Goal: Task Accomplishment & Management: Use online tool/utility

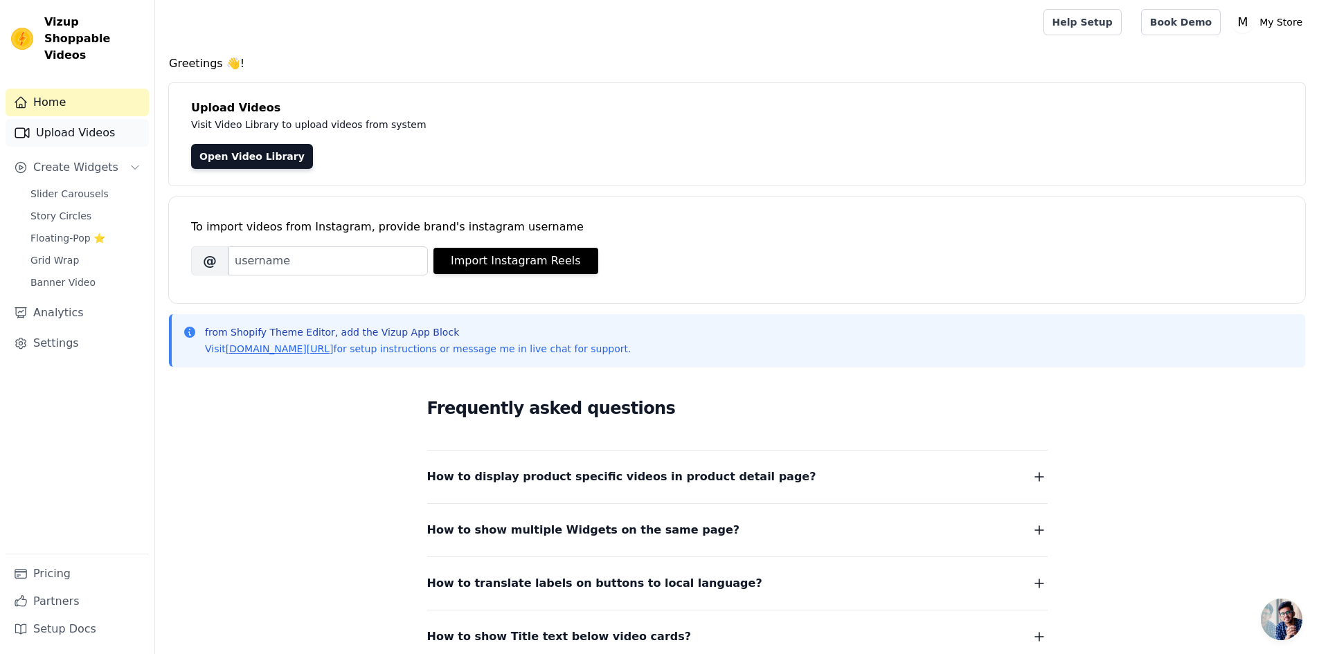
click at [74, 124] on link "Upload Videos" at bounding box center [77, 133] width 143 height 28
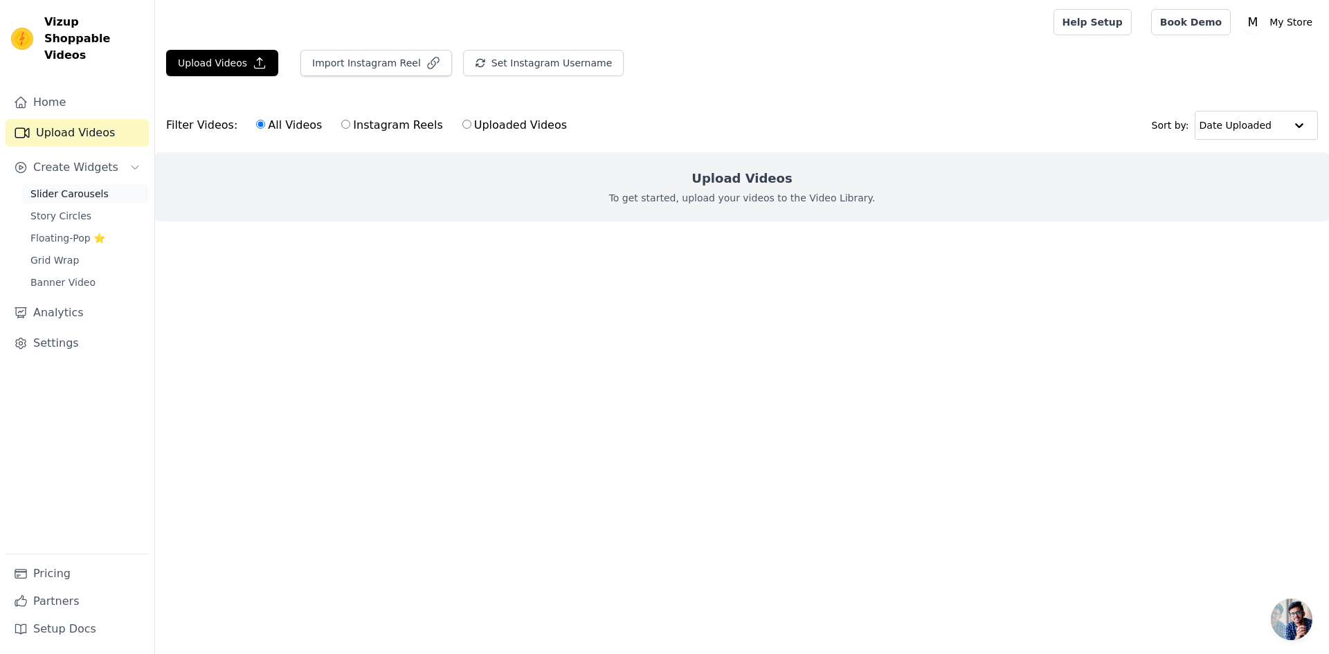
click at [62, 187] on span "Slider Carousels" at bounding box center [69, 194] width 78 height 14
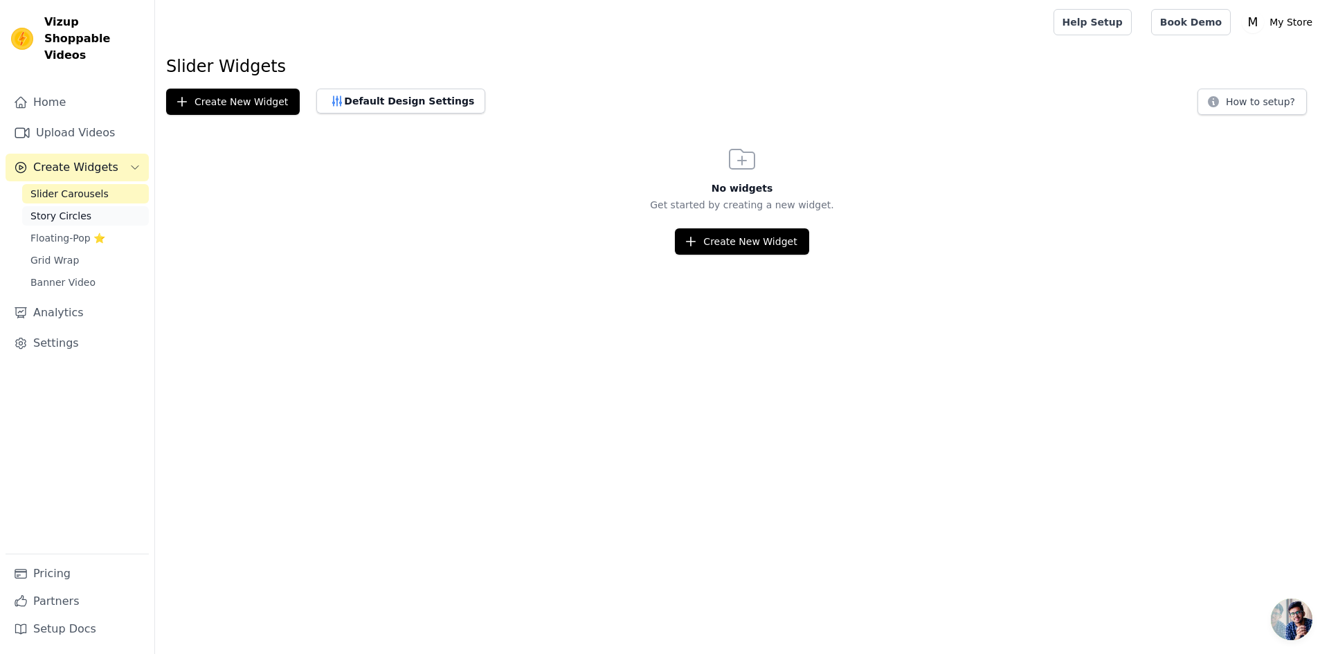
click at [61, 209] on span "Story Circles" at bounding box center [60, 216] width 61 height 14
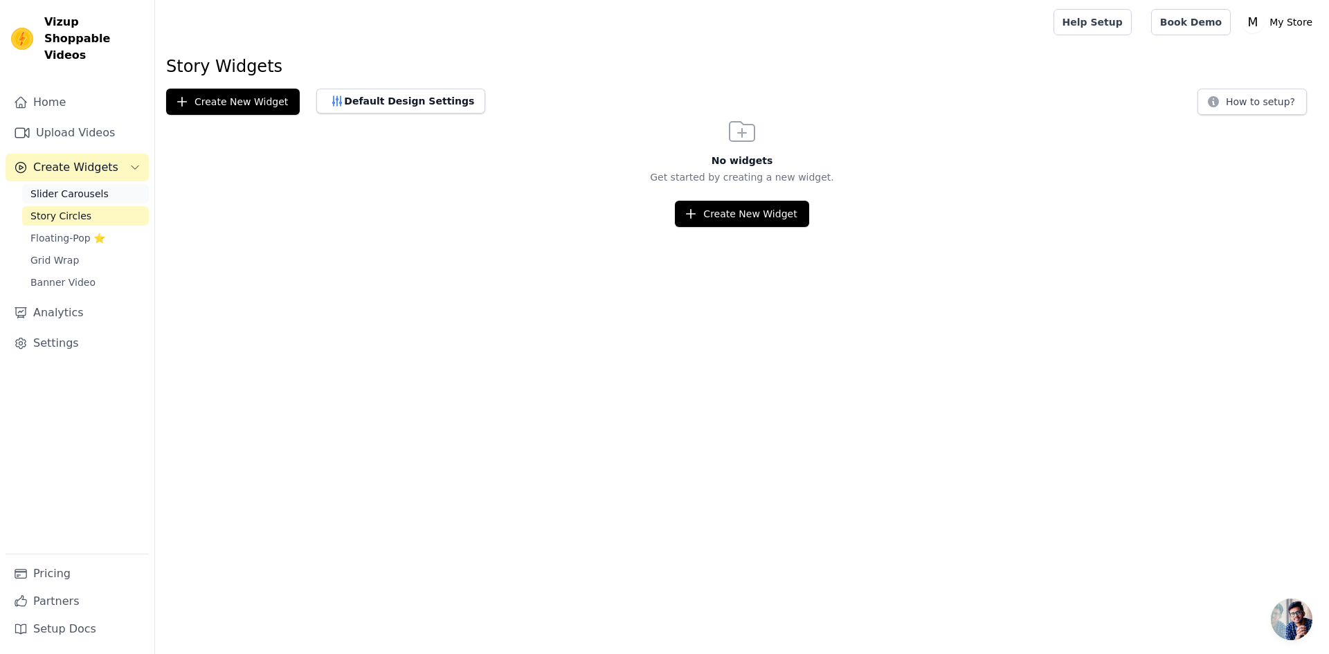
click at [81, 187] on span "Slider Carousels" at bounding box center [69, 194] width 78 height 14
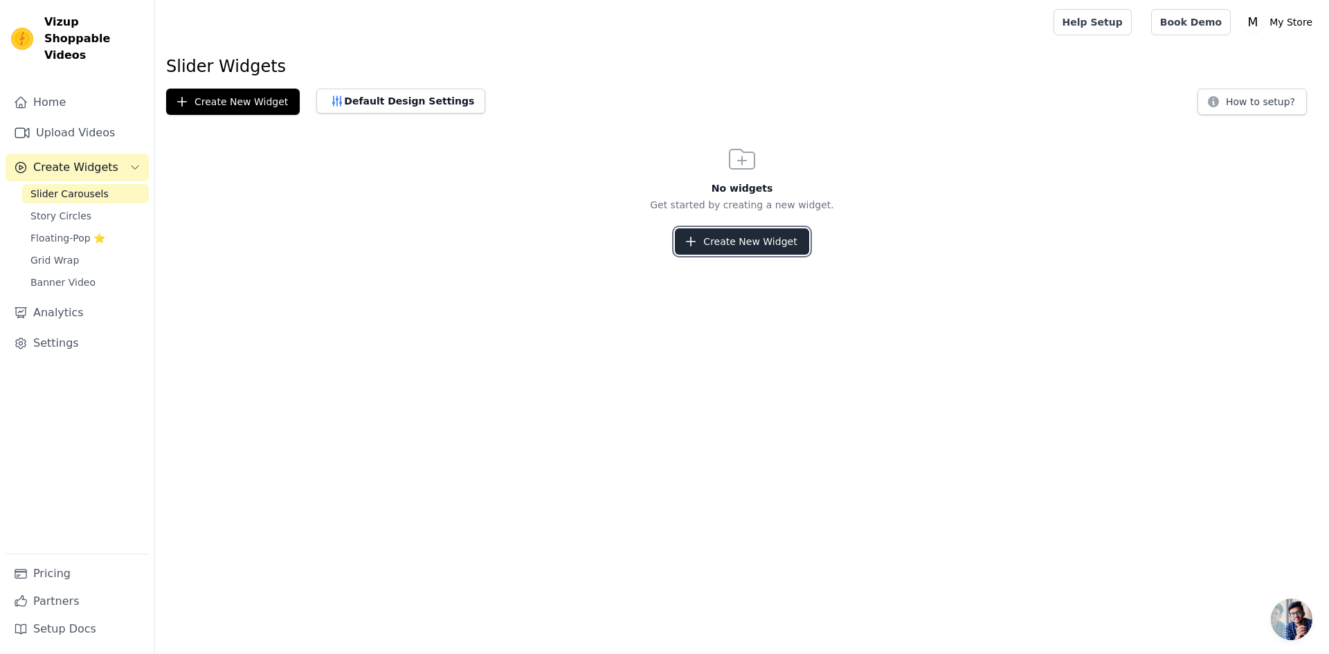
click at [772, 240] on button "Create New Widget" at bounding box center [742, 241] width 134 height 26
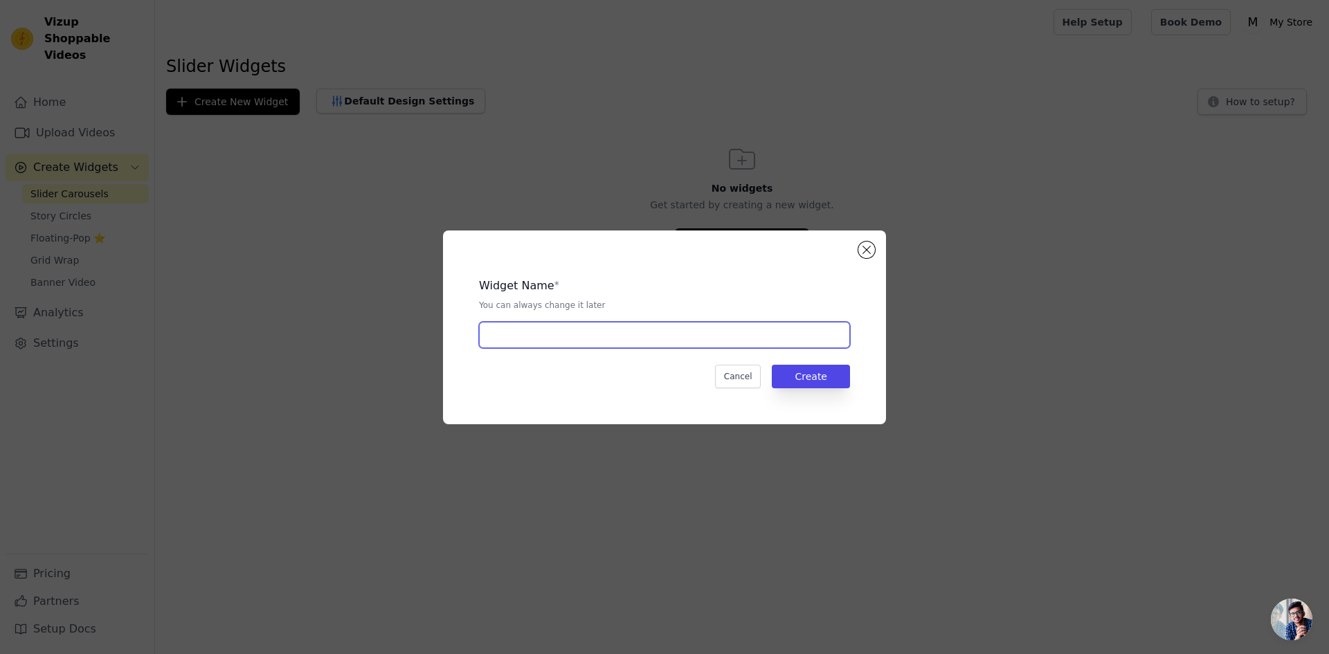
click at [524, 334] on input "text" at bounding box center [664, 335] width 371 height 26
type input "video"
click at [804, 371] on button "Create" at bounding box center [811, 377] width 78 height 24
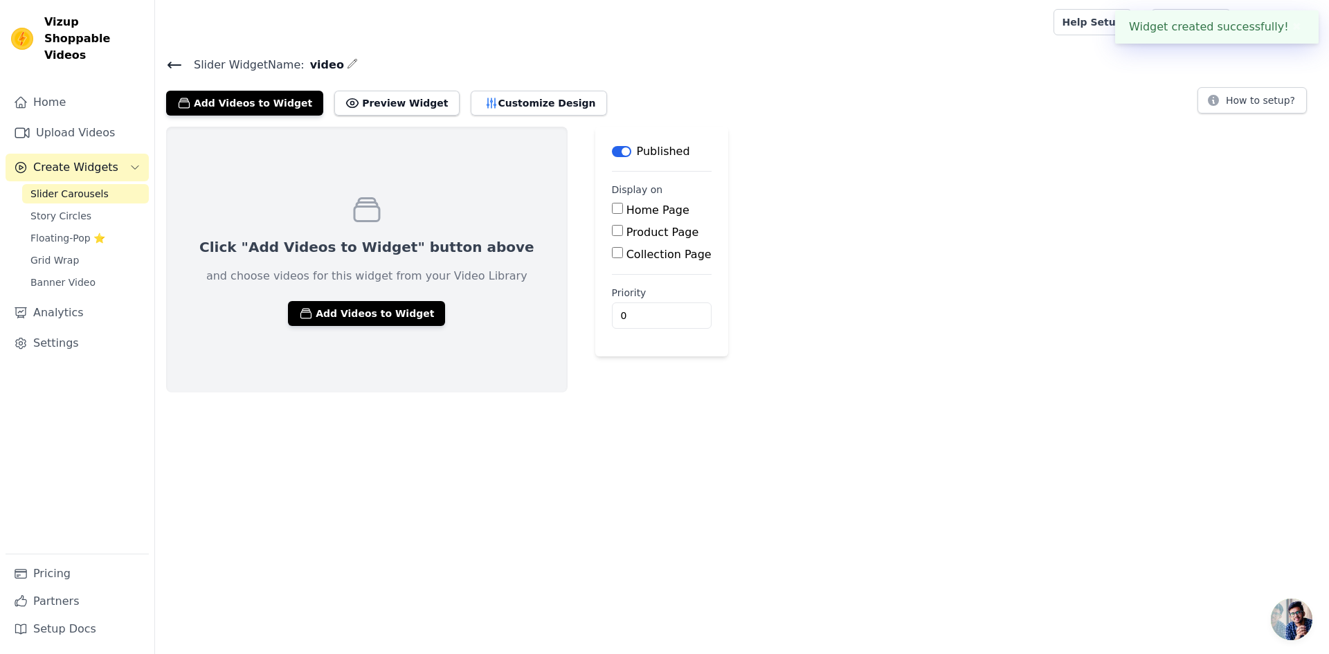
click at [612, 211] on input "Home Page" at bounding box center [617, 208] width 11 height 11
checkbox input "true"
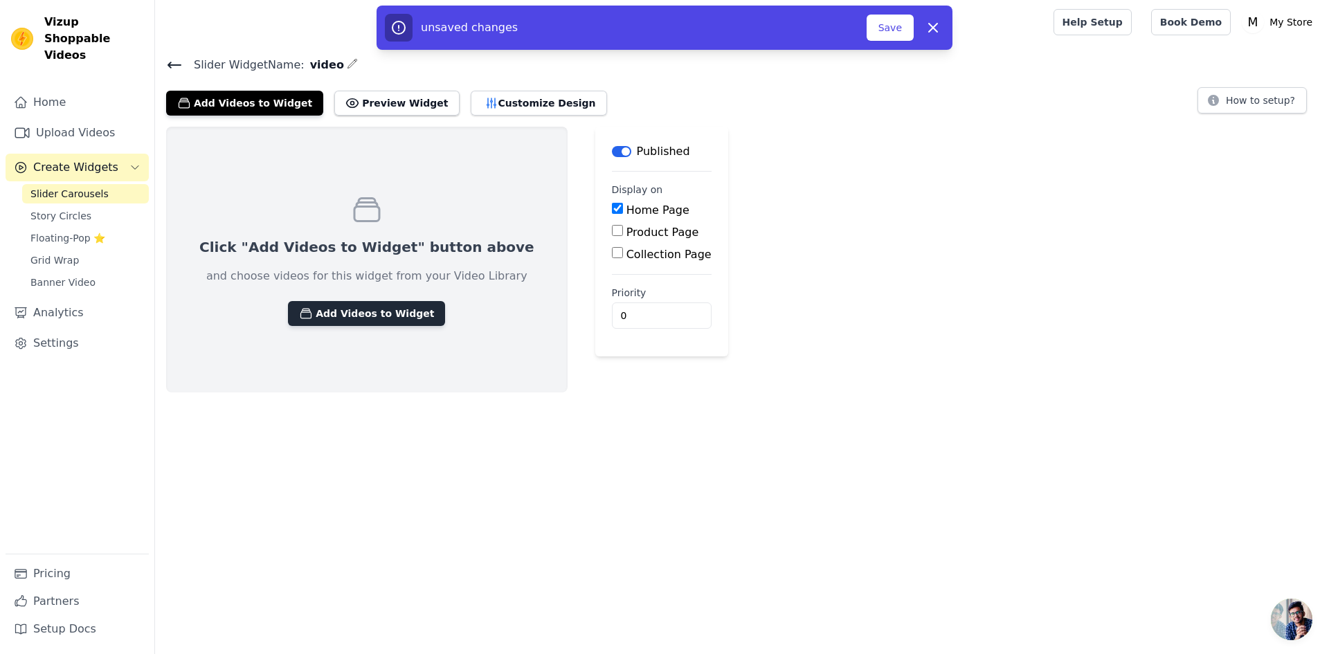
click at [351, 312] on button "Add Videos to Widget" at bounding box center [366, 313] width 157 height 25
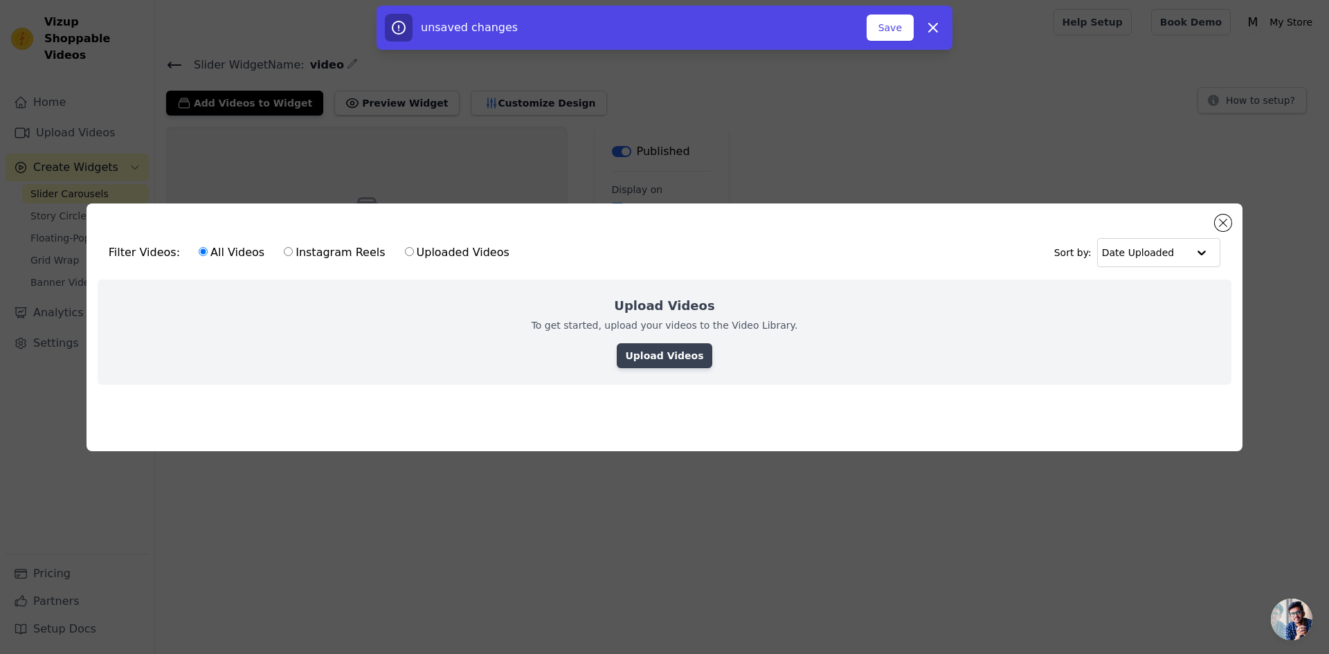
click at [679, 343] on link "Upload Videos" at bounding box center [664, 355] width 95 height 25
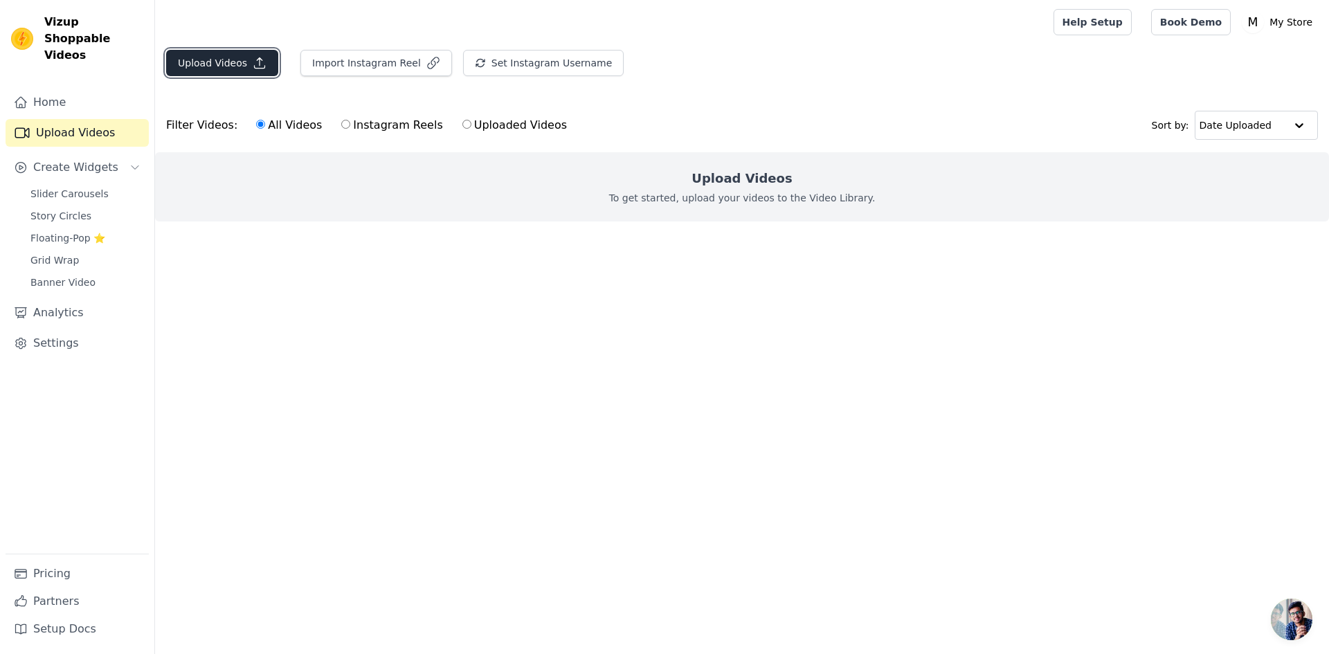
click at [192, 66] on button "Upload Videos" at bounding box center [222, 63] width 112 height 26
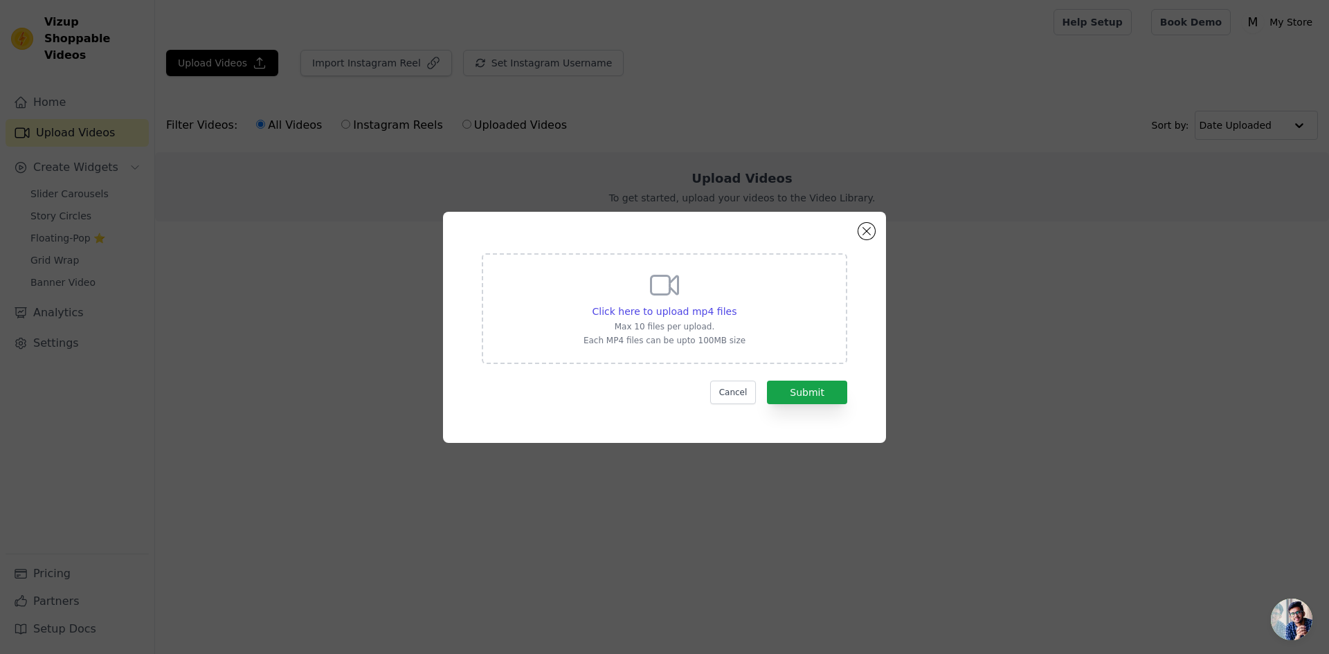
click at [653, 298] on icon at bounding box center [664, 285] width 33 height 33
click at [736, 304] on input "Click here to upload mp4 files Max 10 files per upload. Each MP4 files can be u…" at bounding box center [736, 304] width 1 height 1
type input "C:\fakepath\Download (2).mp4"
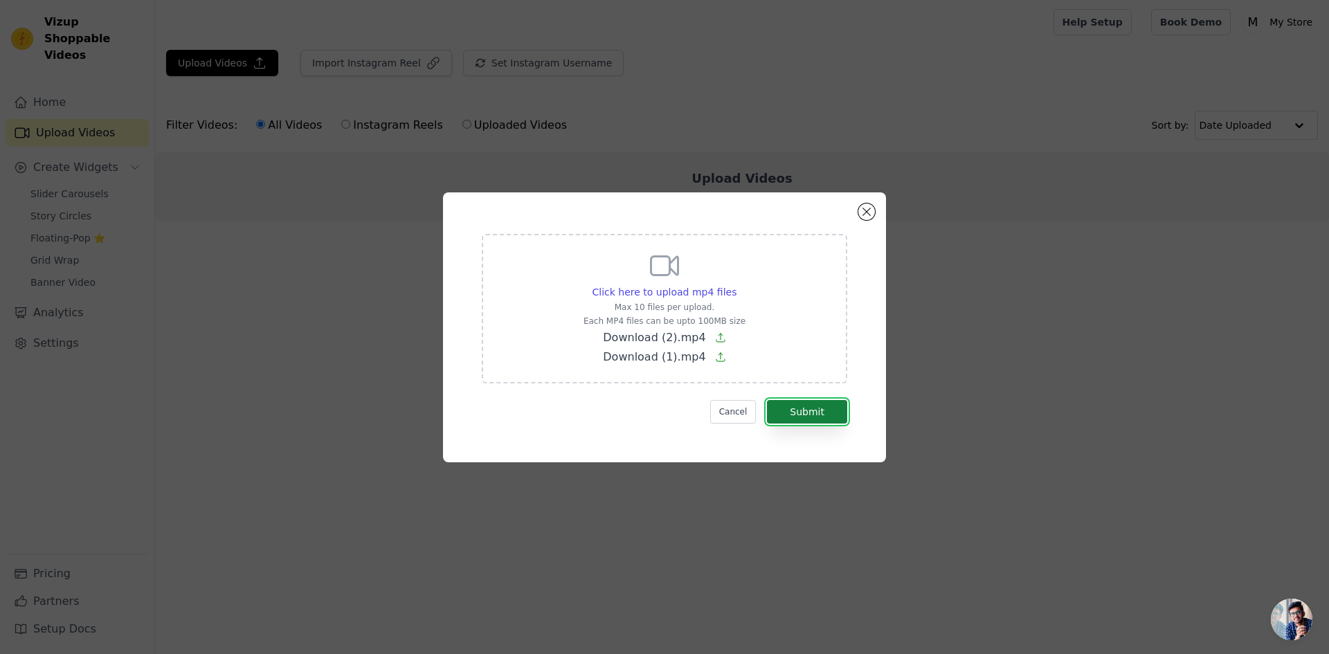
click at [809, 420] on button "Submit" at bounding box center [807, 412] width 80 height 24
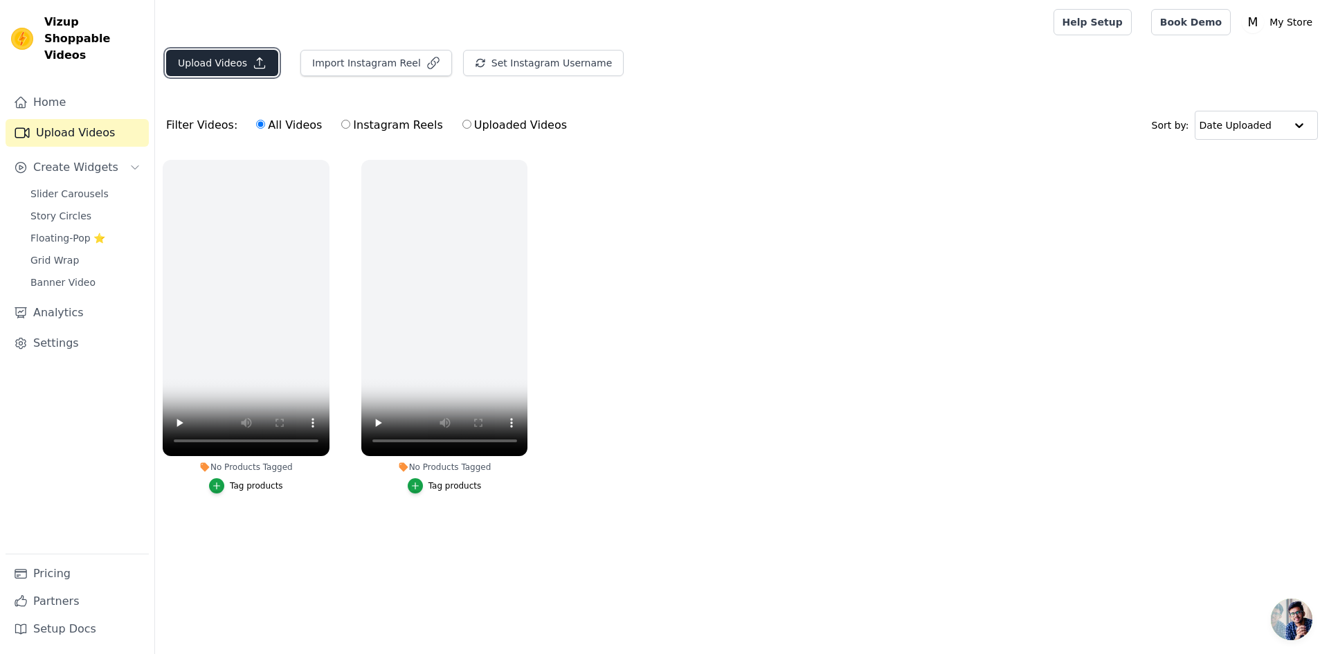
click at [226, 64] on button "Upload Videos" at bounding box center [222, 63] width 112 height 26
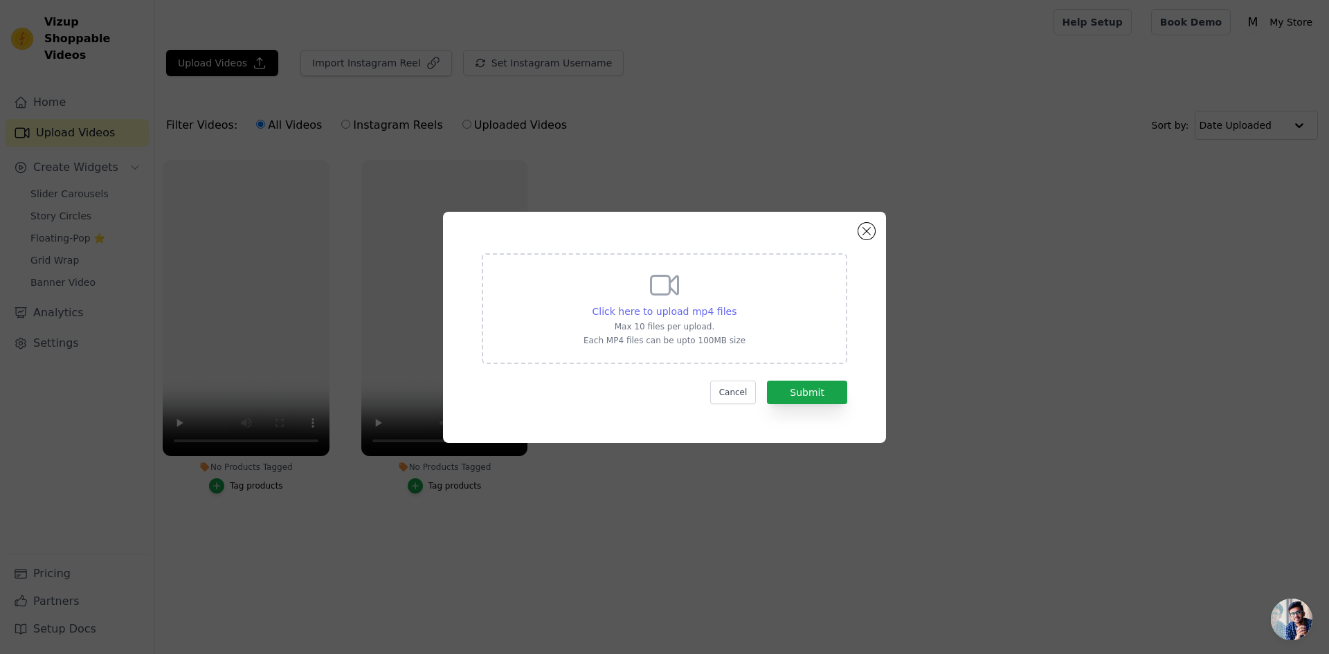
click at [686, 309] on span "Click here to upload mp4 files" at bounding box center [665, 311] width 145 height 11
click at [736, 305] on input "Click here to upload mp4 files Max 10 files per upload. Each MP4 files can be u…" at bounding box center [736, 304] width 1 height 1
type input "C:\fakepath\Download (3).mp4"
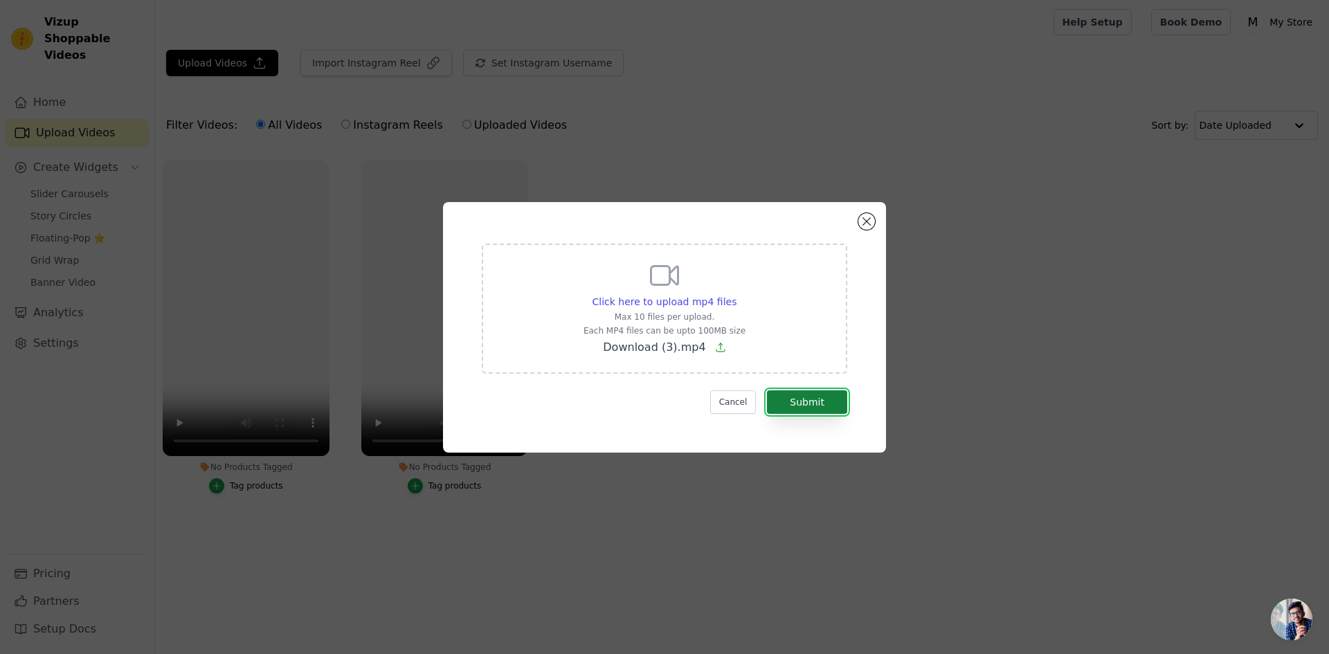
click at [796, 399] on button "Submit" at bounding box center [807, 402] width 80 height 24
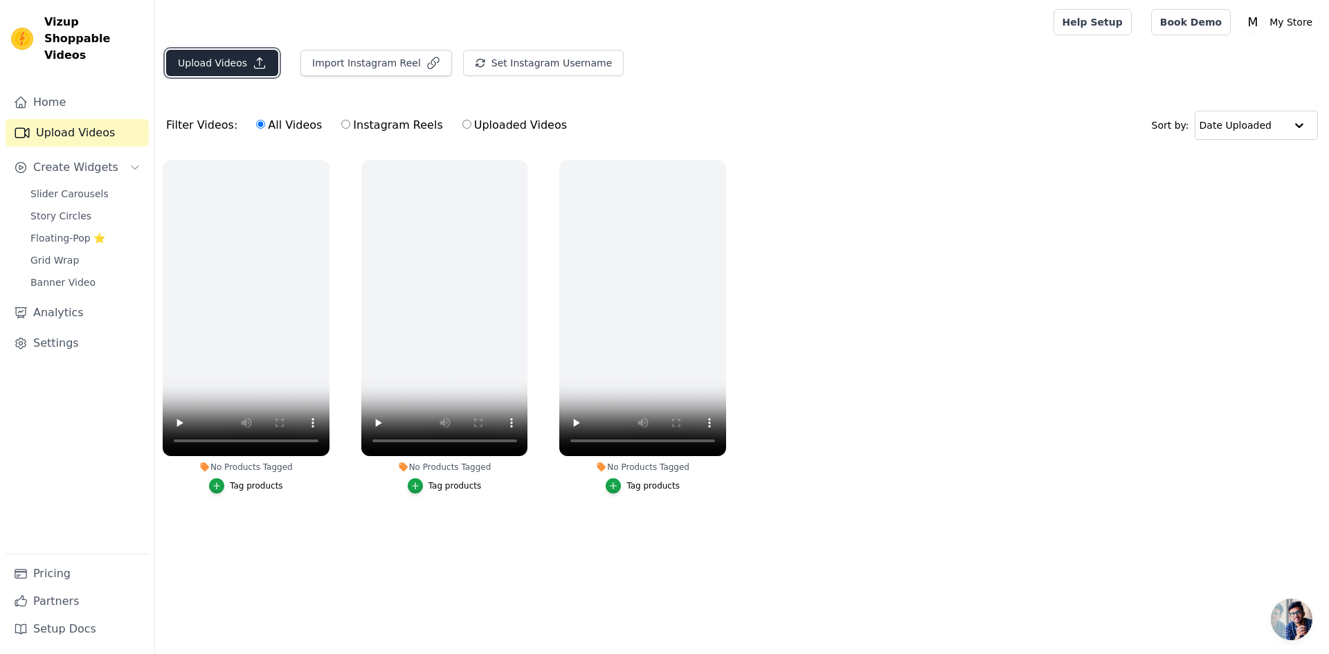
click at [231, 67] on button "Upload Videos" at bounding box center [222, 63] width 112 height 26
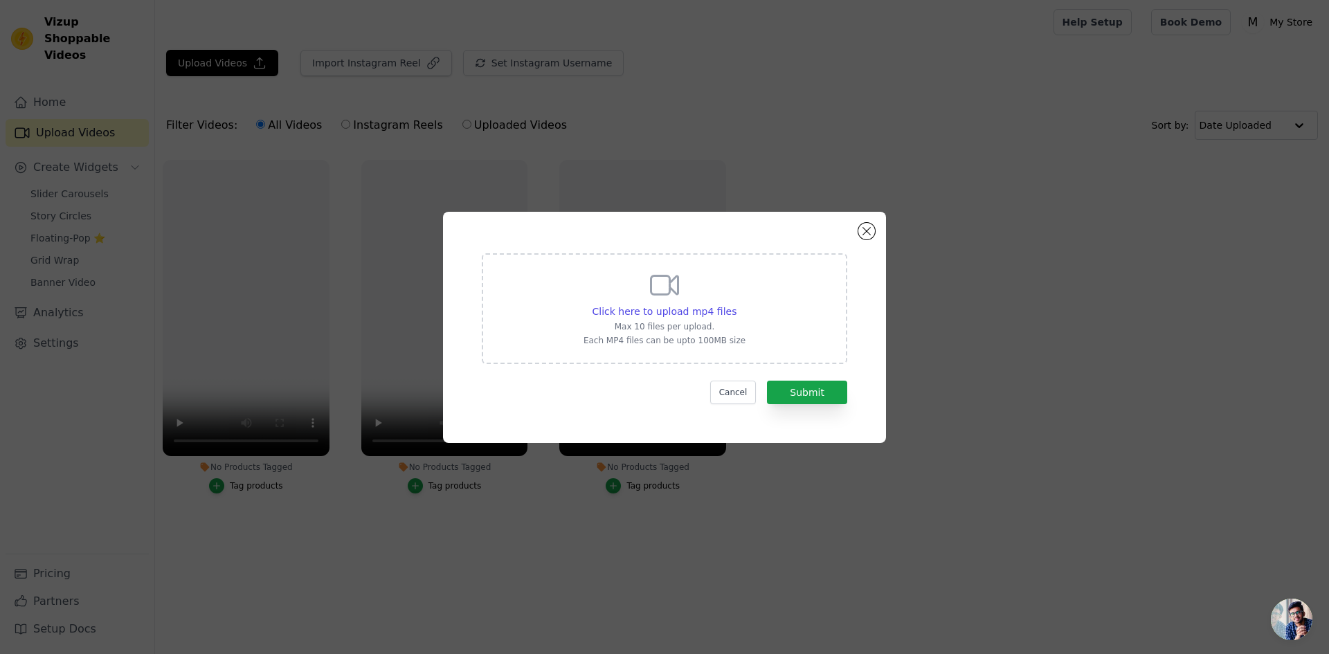
click at [665, 300] on icon at bounding box center [664, 285] width 33 height 33
click at [736, 304] on input "Click here to upload mp4 files Max 10 files per upload. Each MP4 files can be u…" at bounding box center [736, 304] width 1 height 1
type input "C:\fakepath\Download.mp4"
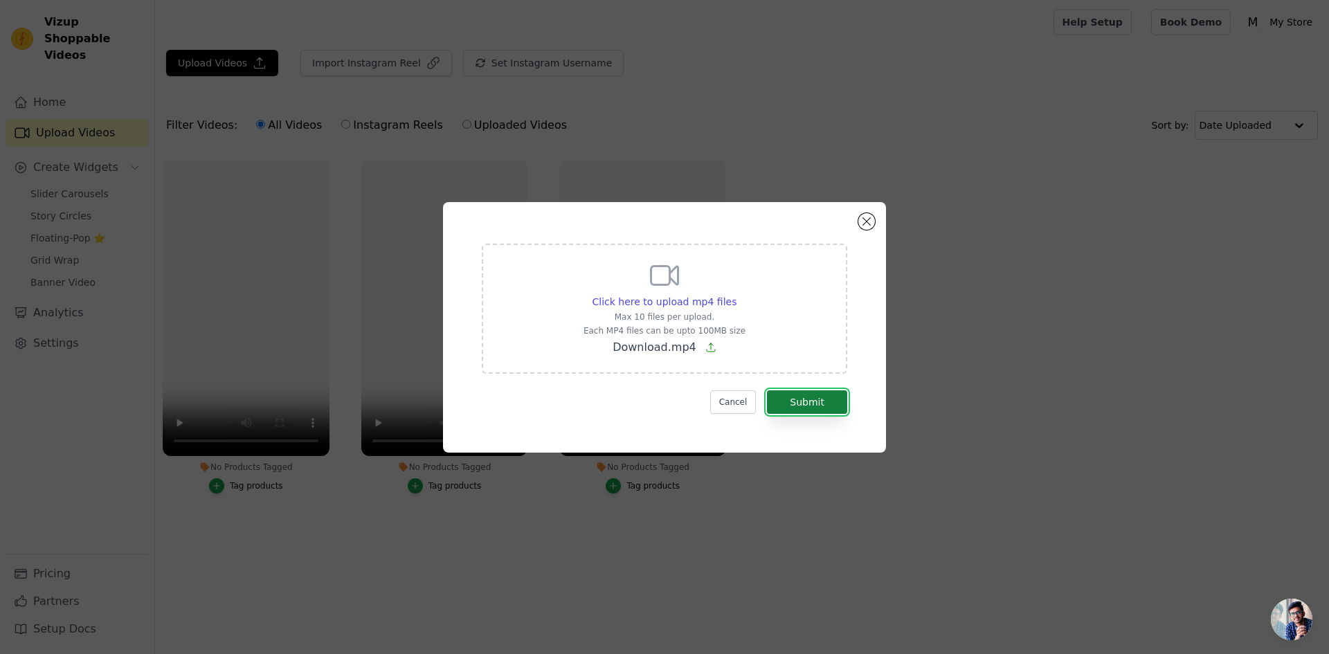
click at [803, 403] on button "Submit" at bounding box center [807, 402] width 80 height 24
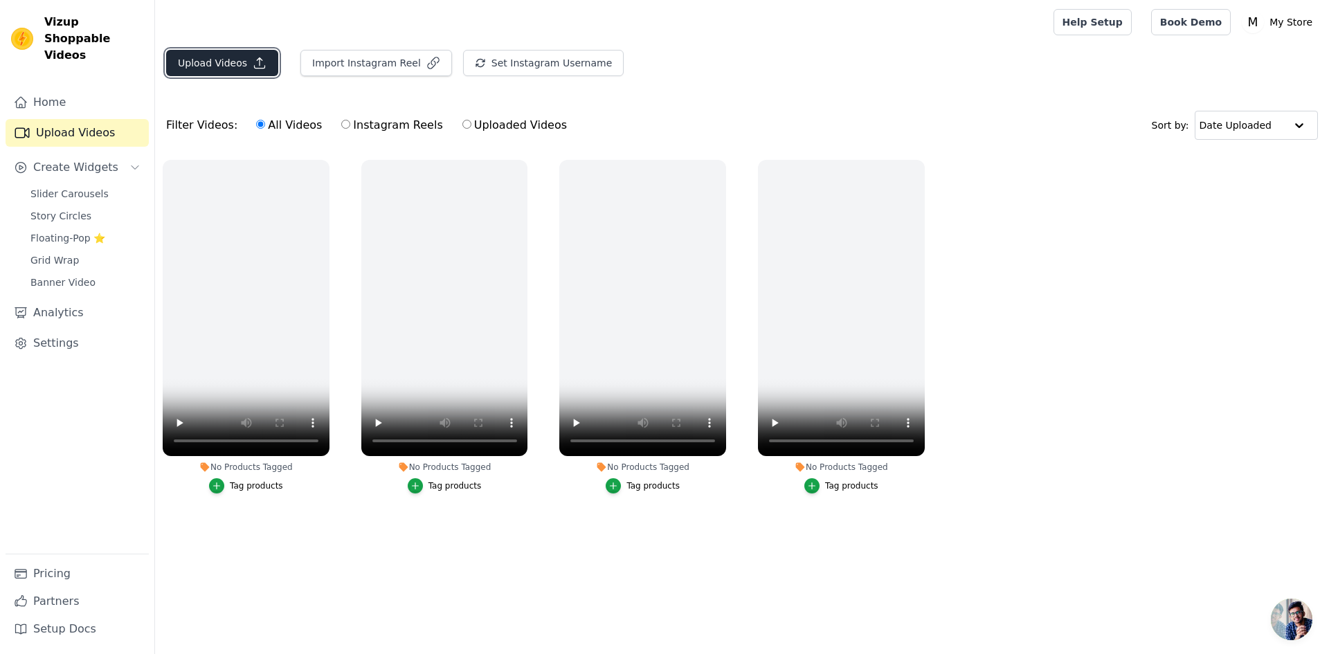
click at [253, 57] on icon "button" at bounding box center [260, 63] width 14 height 14
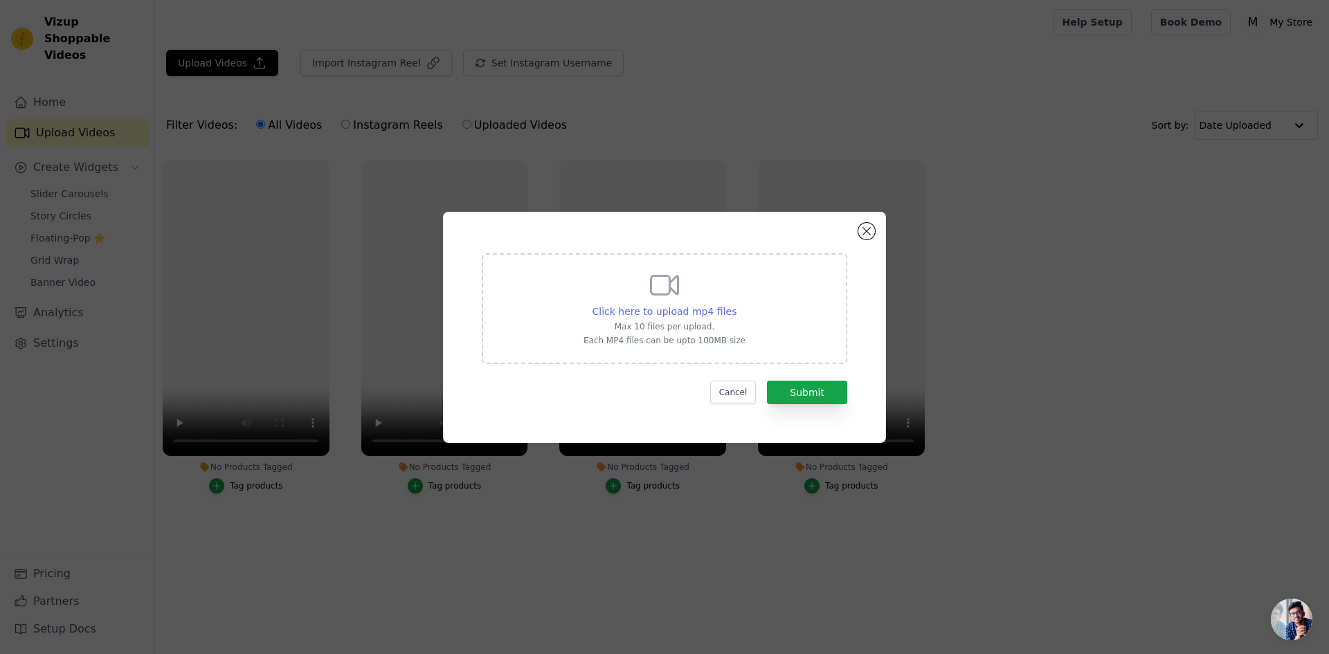
click at [686, 311] on span "Click here to upload mp4 files" at bounding box center [665, 311] width 145 height 11
click at [736, 305] on input "Click here to upload mp4 files Max 10 files per upload. Each MP4 files can be u…" at bounding box center [736, 304] width 1 height 1
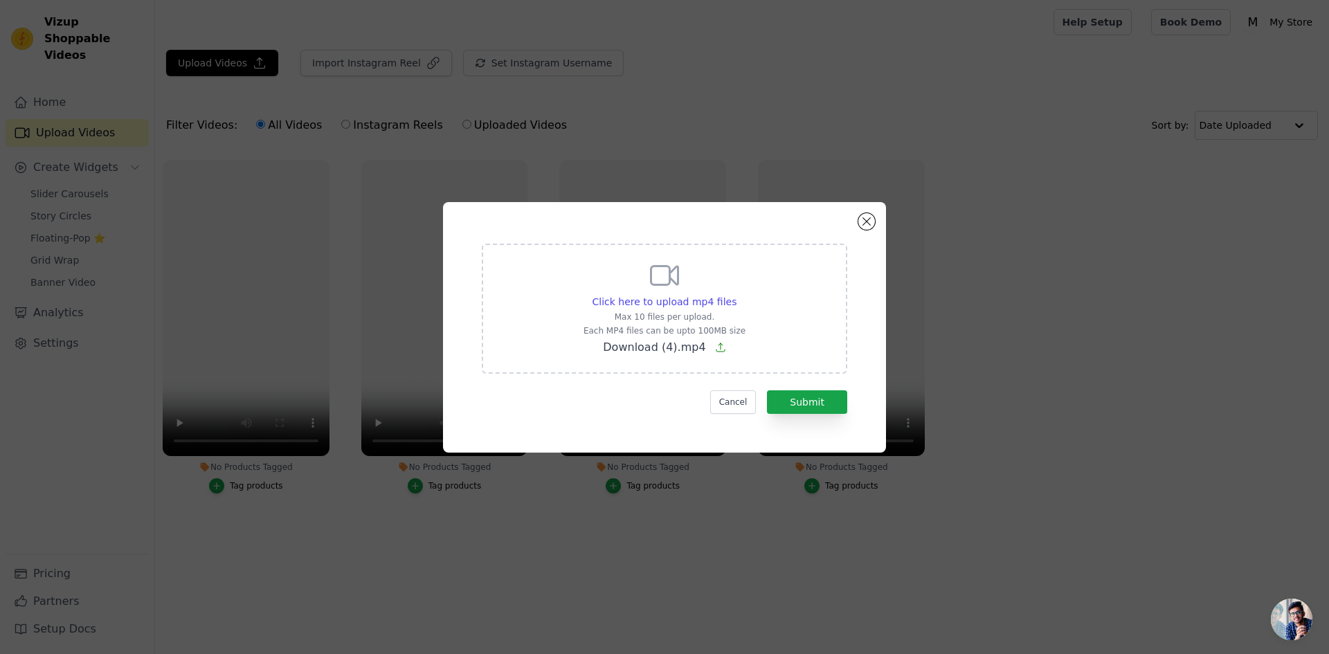
click at [683, 309] on div "Click here to upload mp4 files Max 10 files per upload. Each MP4 files can be u…" at bounding box center [665, 307] width 162 height 97
click at [736, 295] on input "Click here to upload mp4 files Max 10 files per upload. Each MP4 files can be u…" at bounding box center [736, 294] width 1 height 1
type input "C:\fakepath\Download (5).mp4"
click at [812, 397] on button "Submit" at bounding box center [807, 402] width 80 height 24
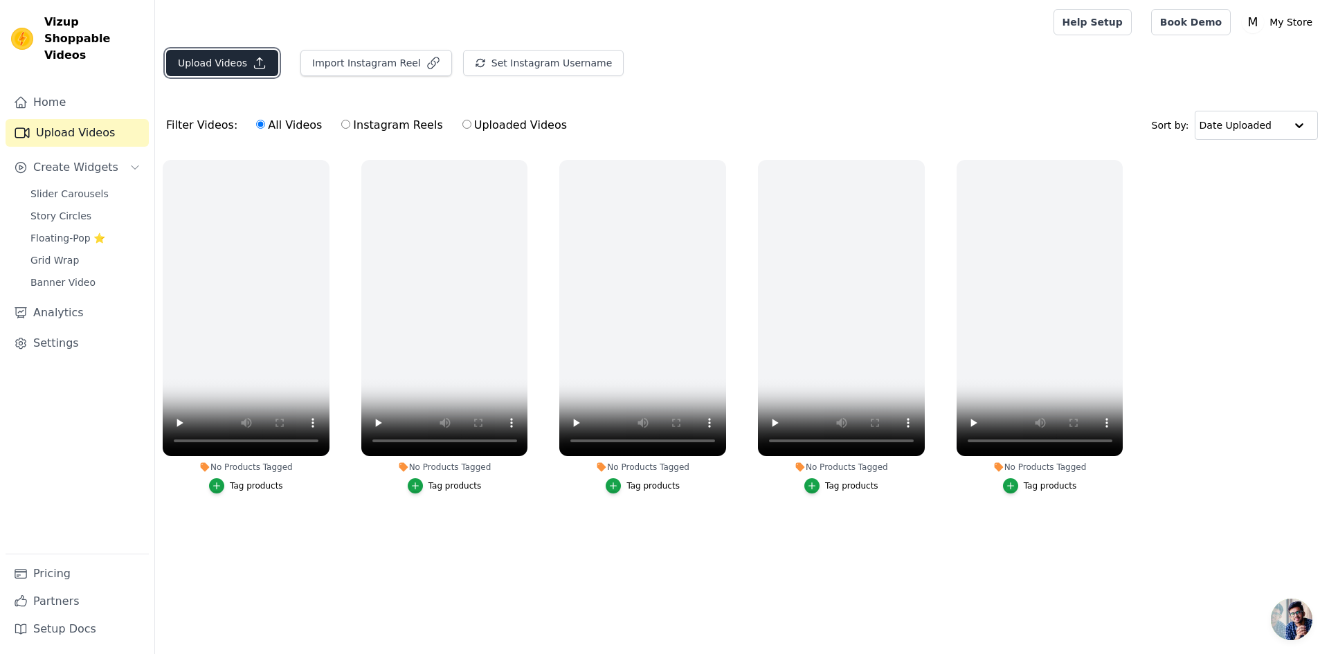
click at [222, 66] on button "Upload Videos" at bounding box center [222, 63] width 112 height 26
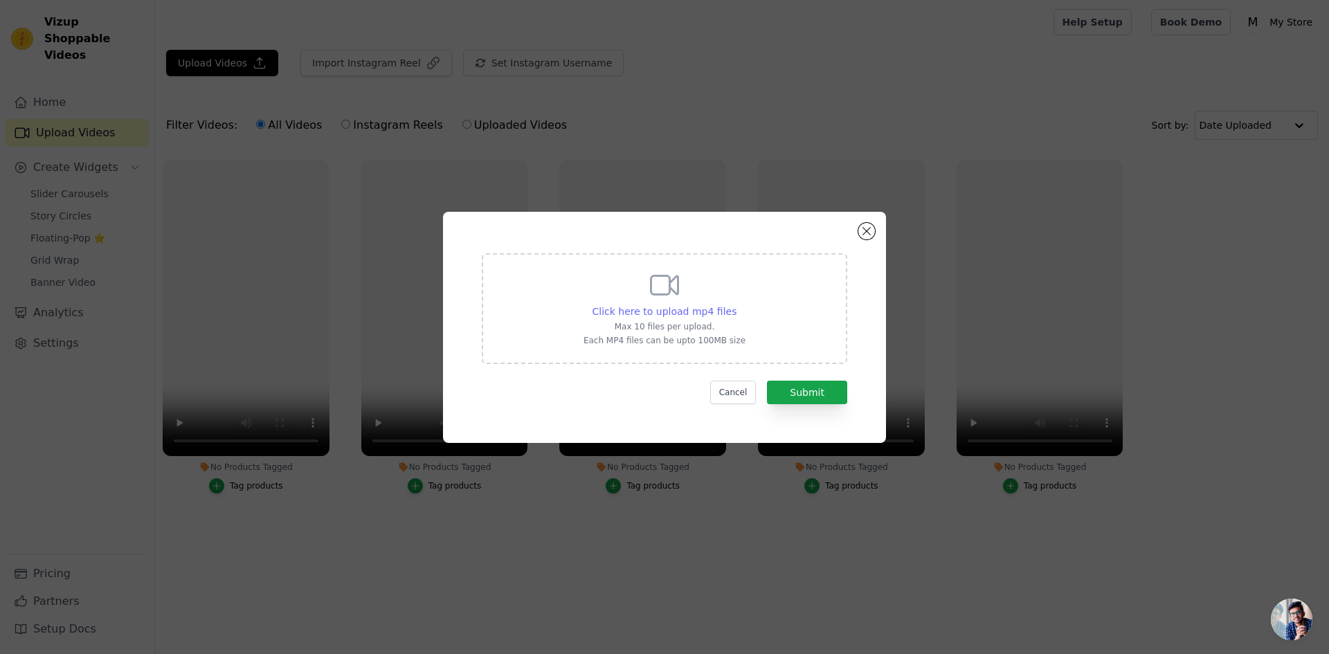
click at [656, 307] on span "Click here to upload mp4 files" at bounding box center [665, 311] width 145 height 11
click at [736, 305] on input "Click here to upload mp4 files Max 10 files per upload. Each MP4 files can be u…" at bounding box center [736, 304] width 1 height 1
click at [661, 309] on span "Click here to upload mp4 files" at bounding box center [665, 311] width 145 height 11
click at [736, 305] on input "Click here to upload mp4 files Max 10 files per upload. Each MP4 files can be u…" at bounding box center [736, 304] width 1 height 1
type input "C:\fakepath\Download (4).mp4"
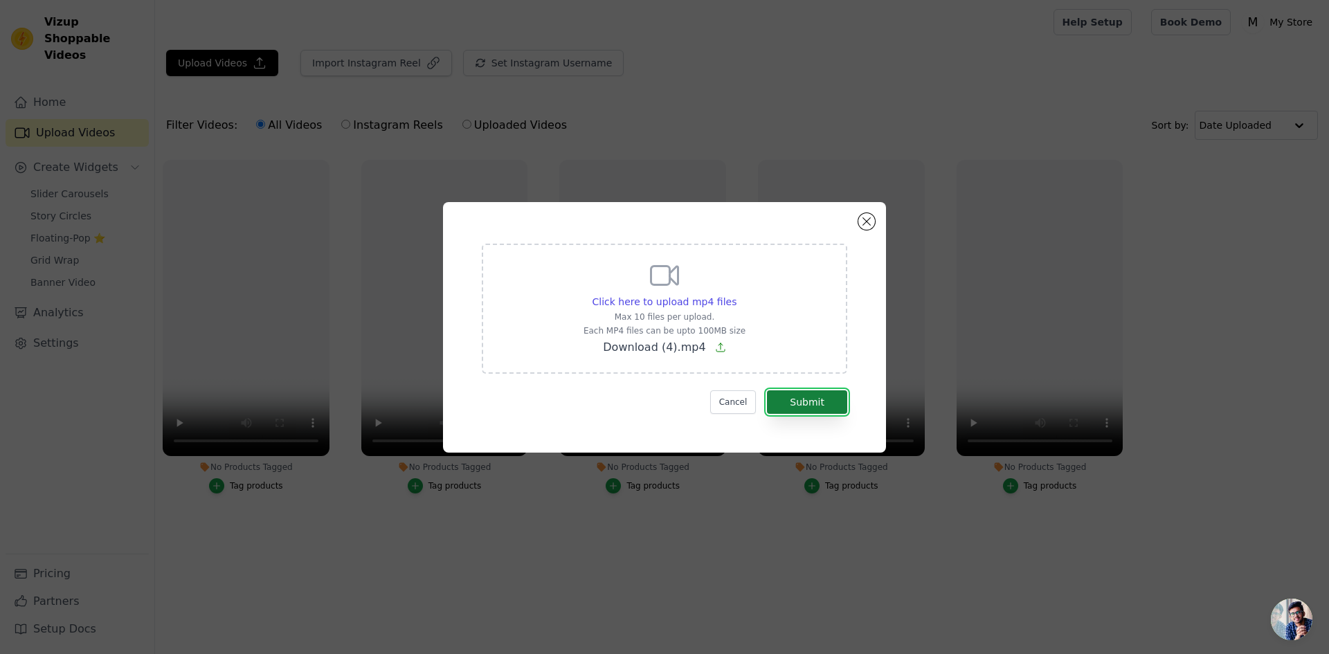
click at [805, 410] on button "Submit" at bounding box center [807, 402] width 80 height 24
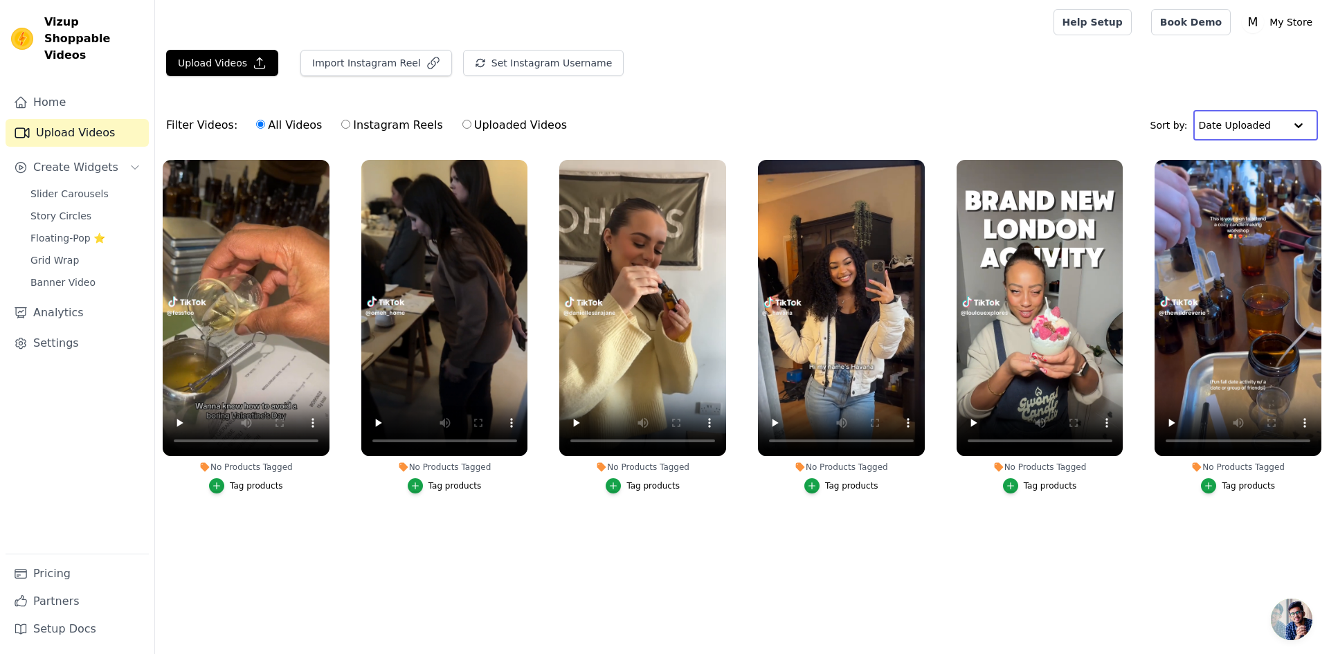
click at [1280, 123] on input "text" at bounding box center [1242, 125] width 86 height 28
click at [1035, 112] on div "Filter Videos: All Videos Instagram Reels Uploaded Videos Sort by: Date Uploaded" at bounding box center [742, 125] width 1174 height 54
click at [88, 159] on span "Create Widgets" at bounding box center [75, 167] width 85 height 17
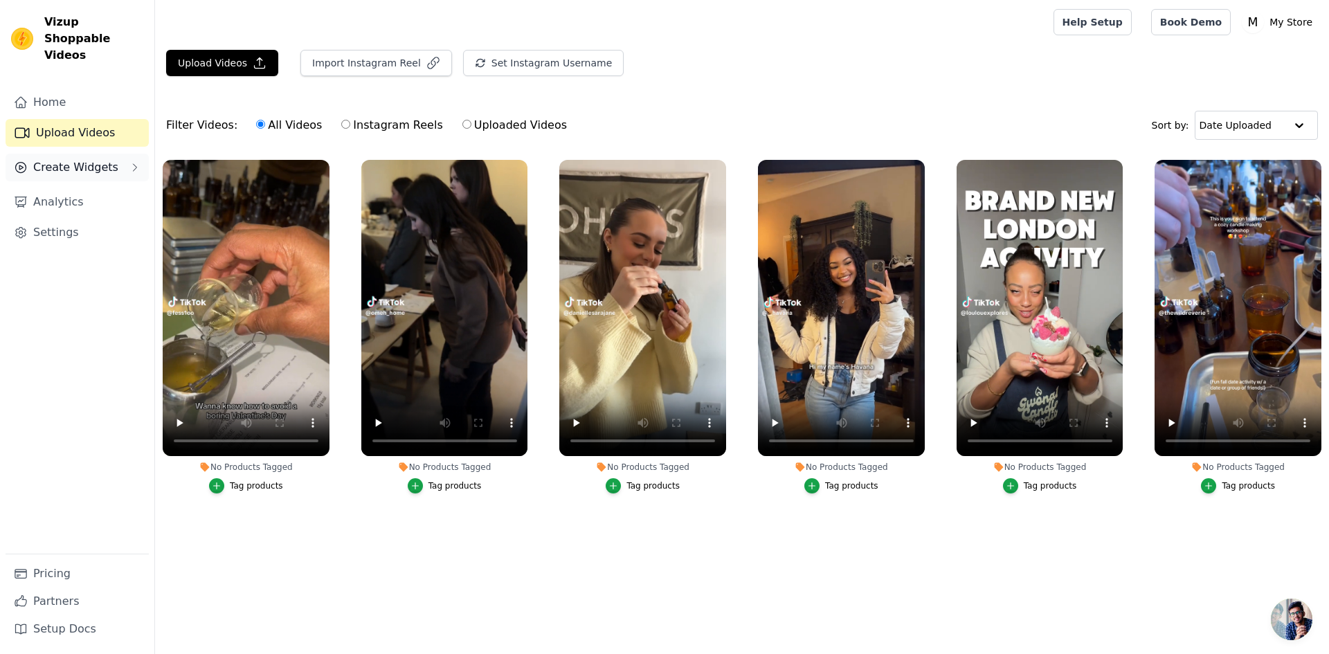
click at [88, 159] on span "Create Widgets" at bounding box center [75, 167] width 85 height 17
click at [89, 187] on span "Slider Carousels" at bounding box center [69, 194] width 78 height 14
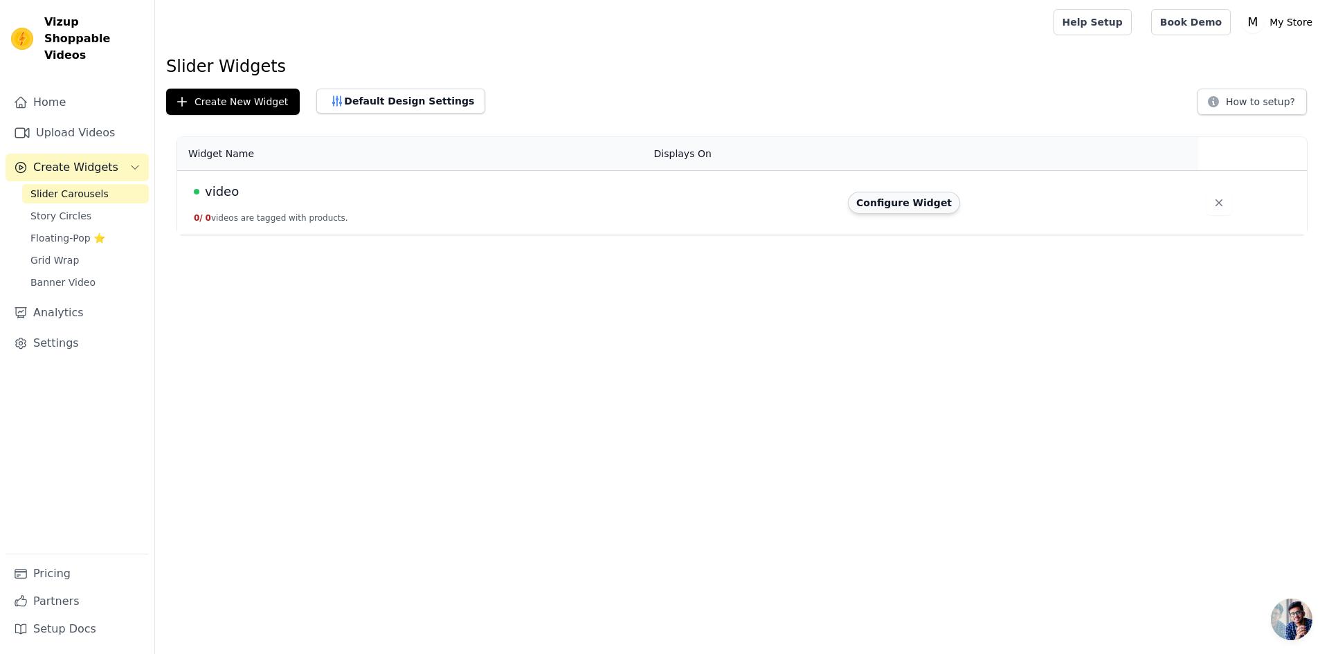
click at [897, 204] on button "Configure Widget" at bounding box center [904, 203] width 112 height 22
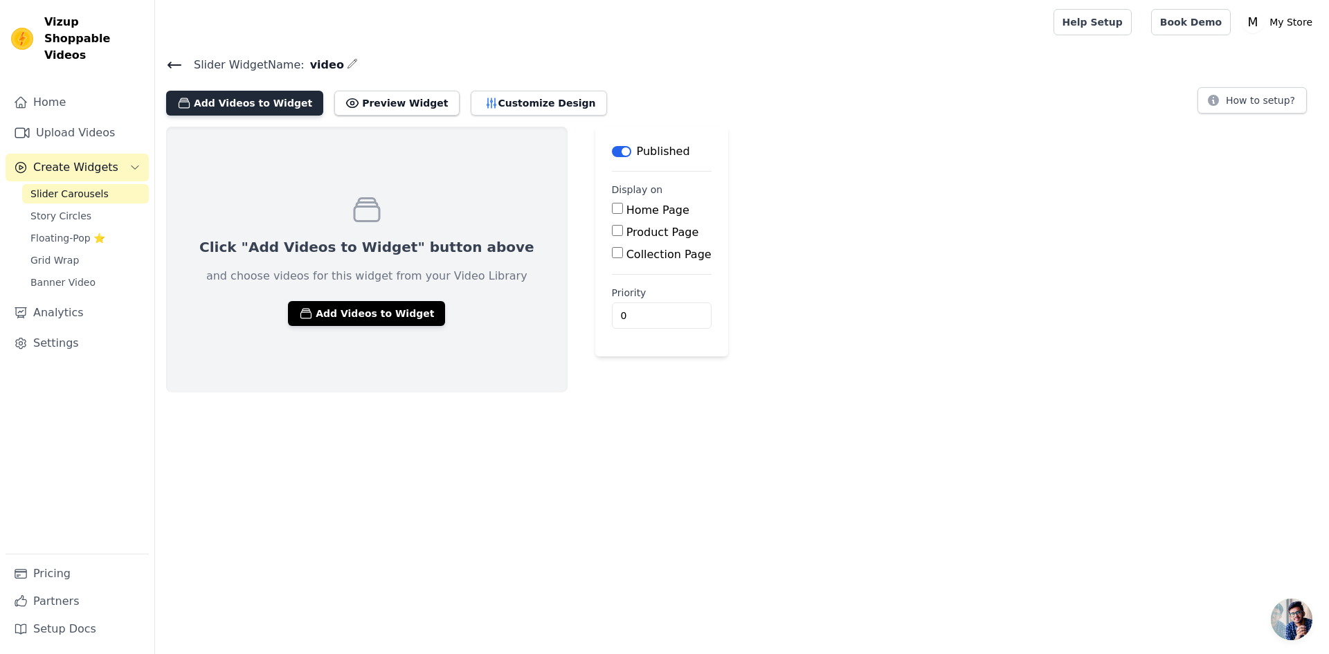
click at [224, 105] on button "Add Videos to Widget" at bounding box center [244, 103] width 157 height 25
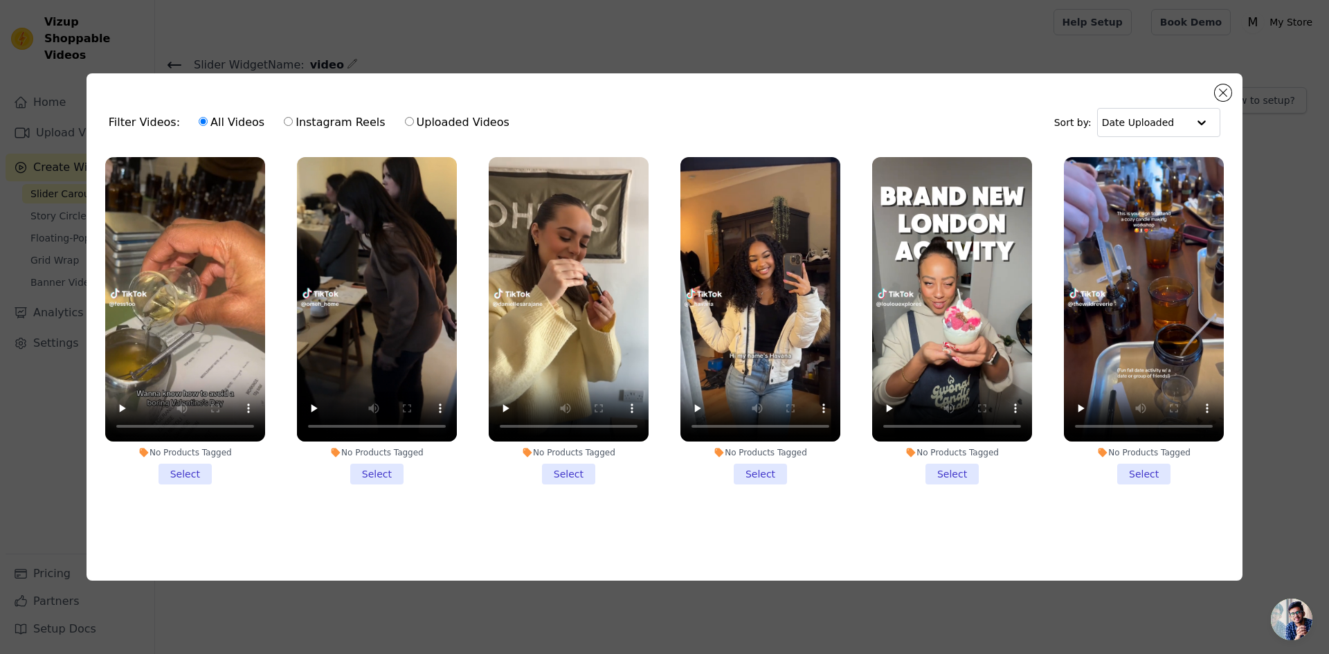
click at [184, 469] on li "No Products Tagged Select" at bounding box center [185, 320] width 160 height 327
click at [0, 0] on input "No Products Tagged Select" at bounding box center [0, 0] width 0 height 0
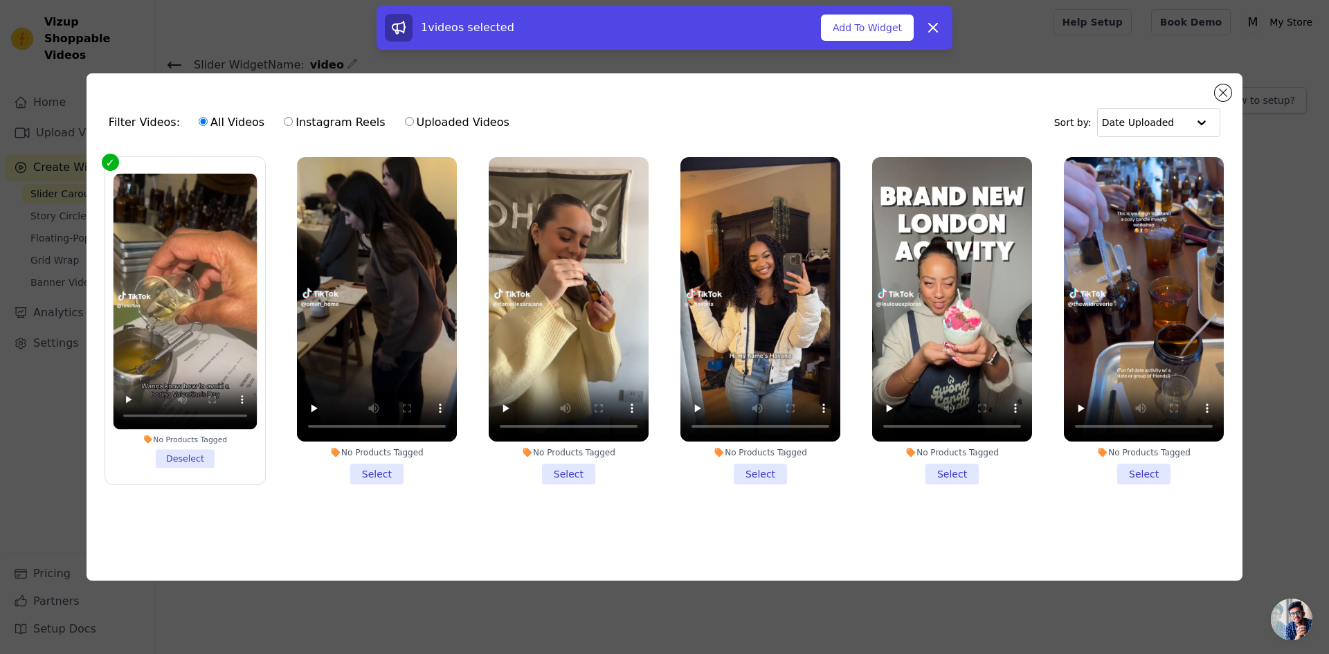
click at [391, 469] on li "No Products Tagged Select" at bounding box center [377, 320] width 160 height 327
click at [0, 0] on input "No Products Tagged Select" at bounding box center [0, 0] width 0 height 0
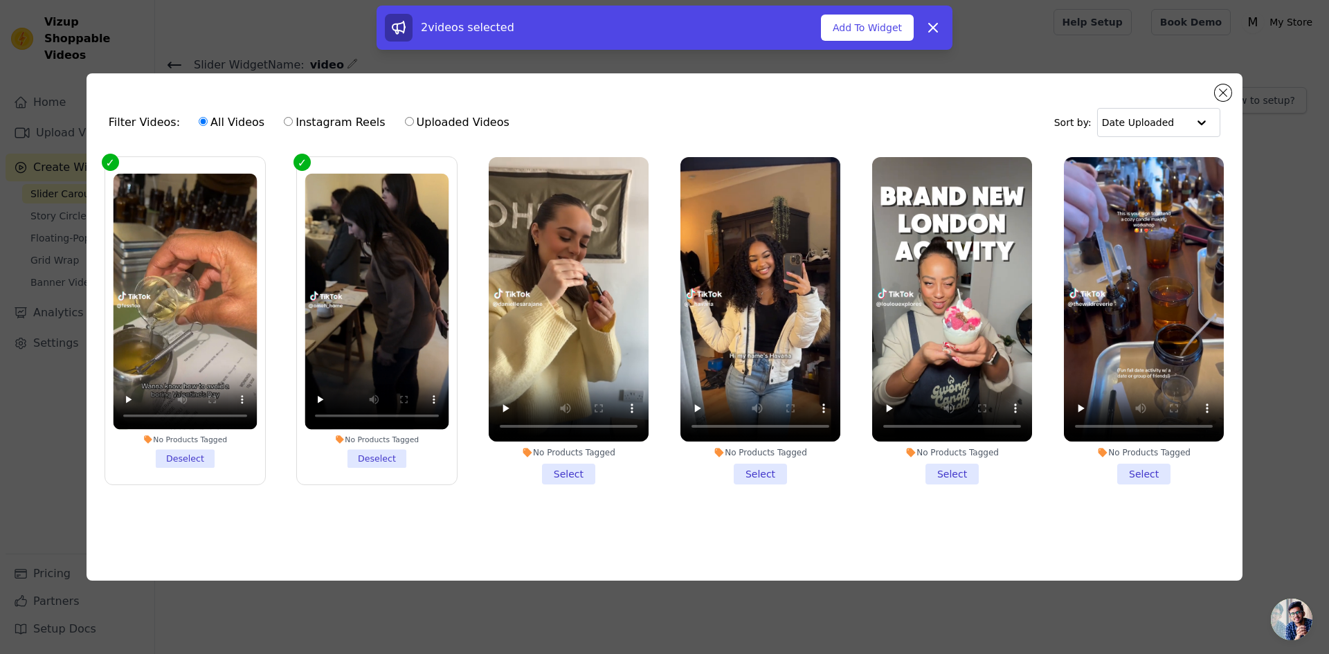
click at [573, 464] on li "No Products Tagged Select" at bounding box center [569, 320] width 160 height 327
click at [0, 0] on input "No Products Tagged Select" at bounding box center [0, 0] width 0 height 0
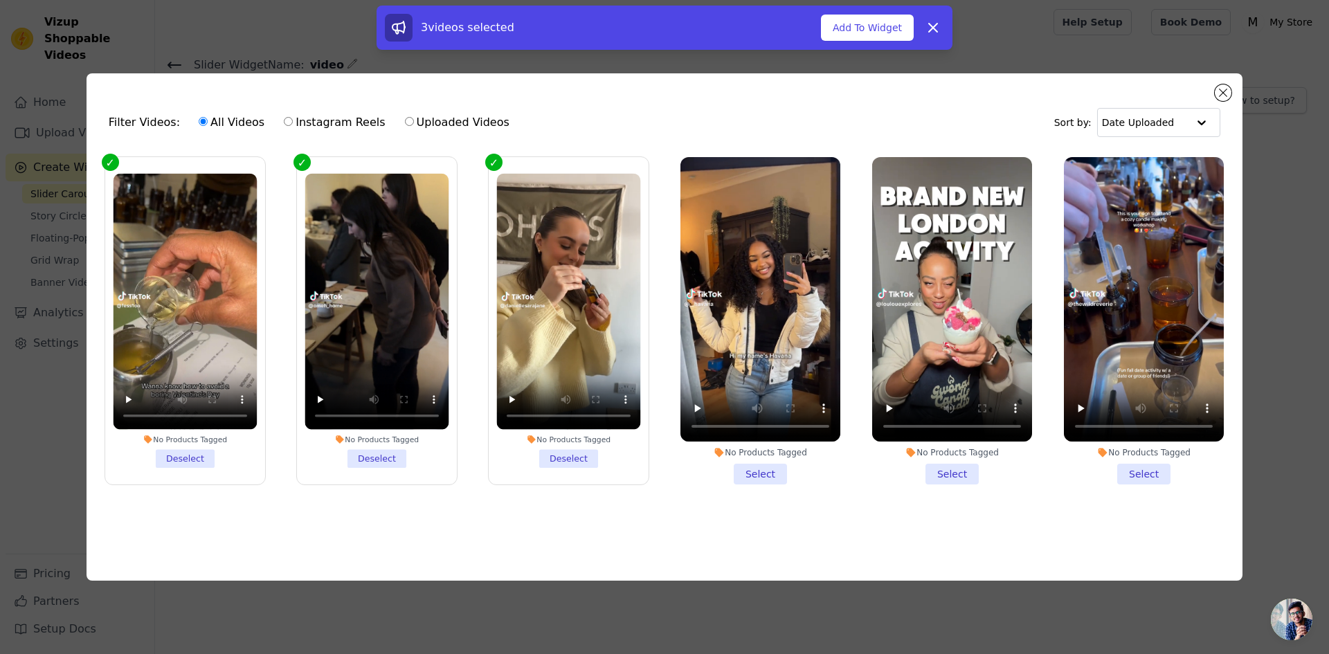
click at [772, 466] on li "No Products Tagged Select" at bounding box center [761, 320] width 160 height 327
click at [0, 0] on input "No Products Tagged Select" at bounding box center [0, 0] width 0 height 0
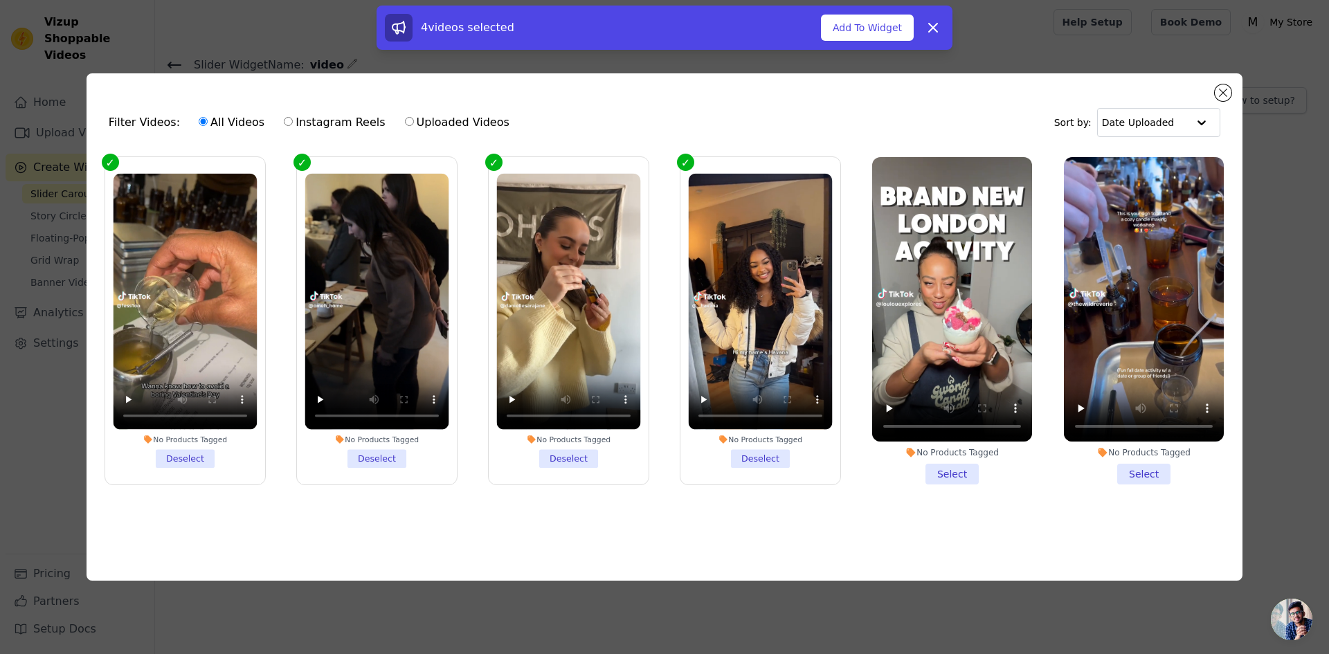
click at [949, 469] on li "No Products Tagged Select" at bounding box center [952, 320] width 160 height 327
click at [0, 0] on input "No Products Tagged Select" at bounding box center [0, 0] width 0 height 0
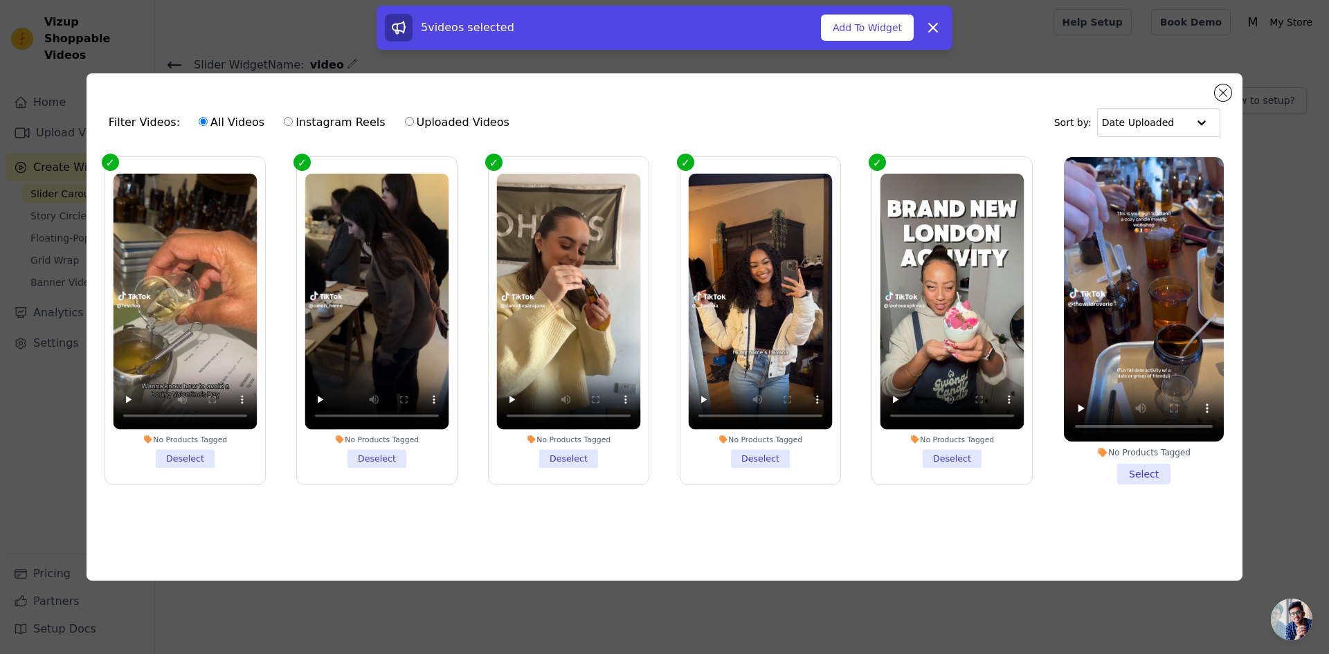
click at [1153, 464] on li "No Products Tagged Select" at bounding box center [1144, 320] width 160 height 327
click at [0, 0] on input "No Products Tagged Select" at bounding box center [0, 0] width 0 height 0
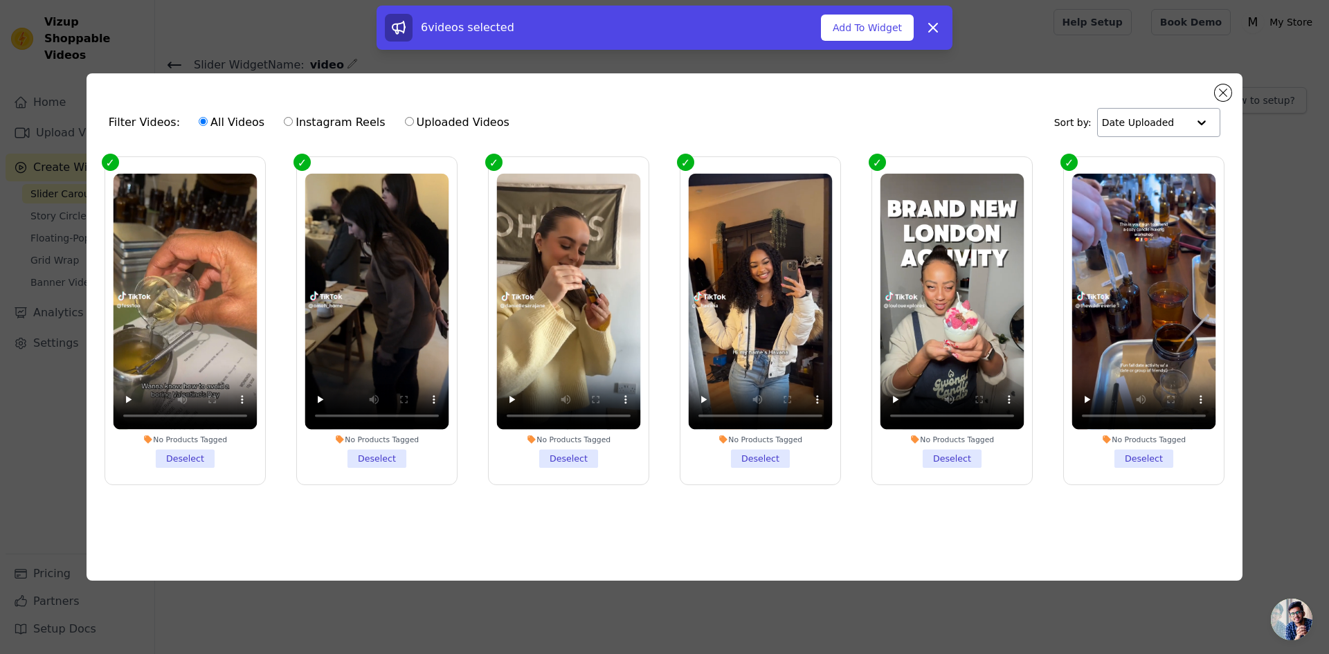
click at [1183, 125] on input "text" at bounding box center [1145, 123] width 86 height 28
click at [1059, 100] on div "Filter Videos: All Videos Instagram Reels Uploaded Videos Sort by: Date Uploade…" at bounding box center [665, 123] width 1134 height 54
click at [876, 24] on button "Add To Widget" at bounding box center [867, 28] width 93 height 26
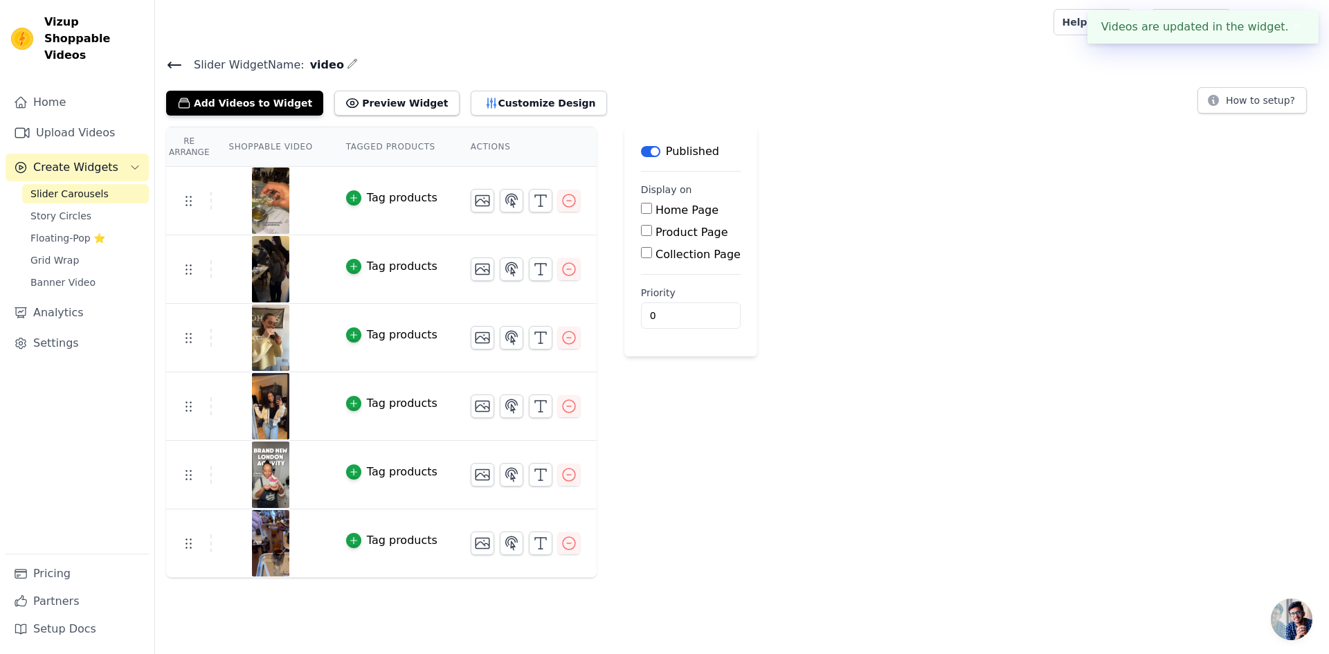
click at [641, 204] on input "Home Page" at bounding box center [646, 208] width 11 height 11
checkbox input "true"
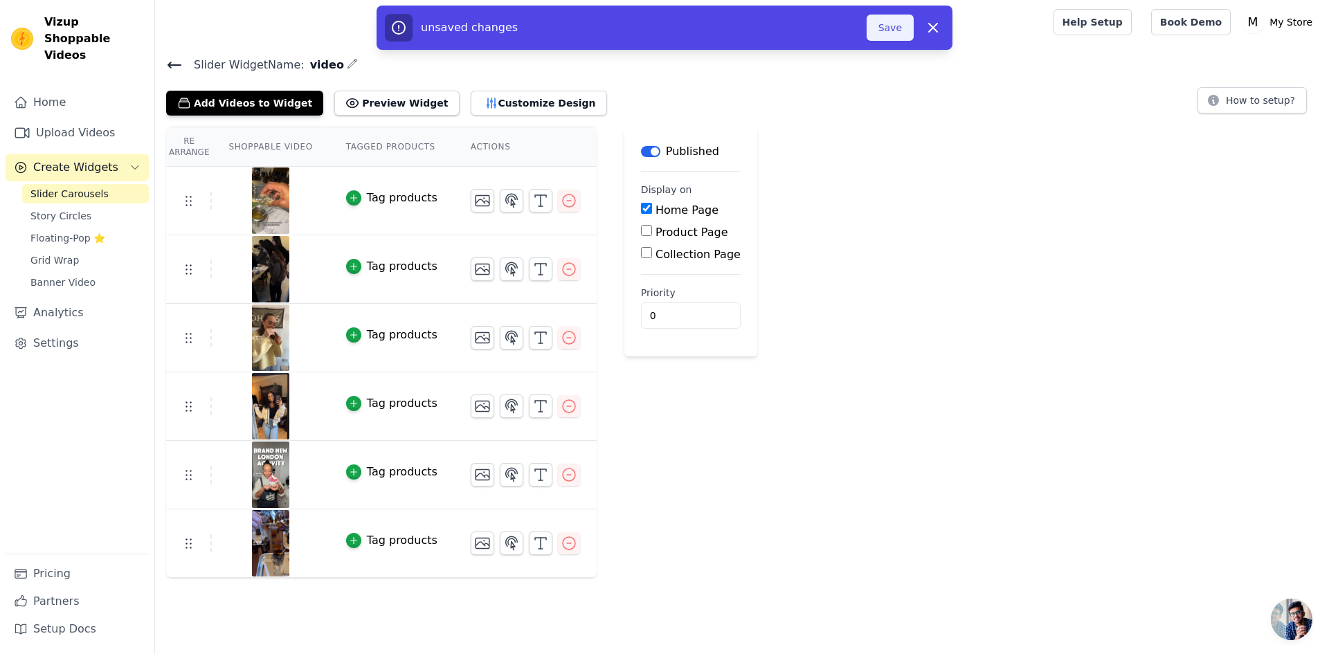
click at [891, 33] on button "Save" at bounding box center [890, 28] width 47 height 26
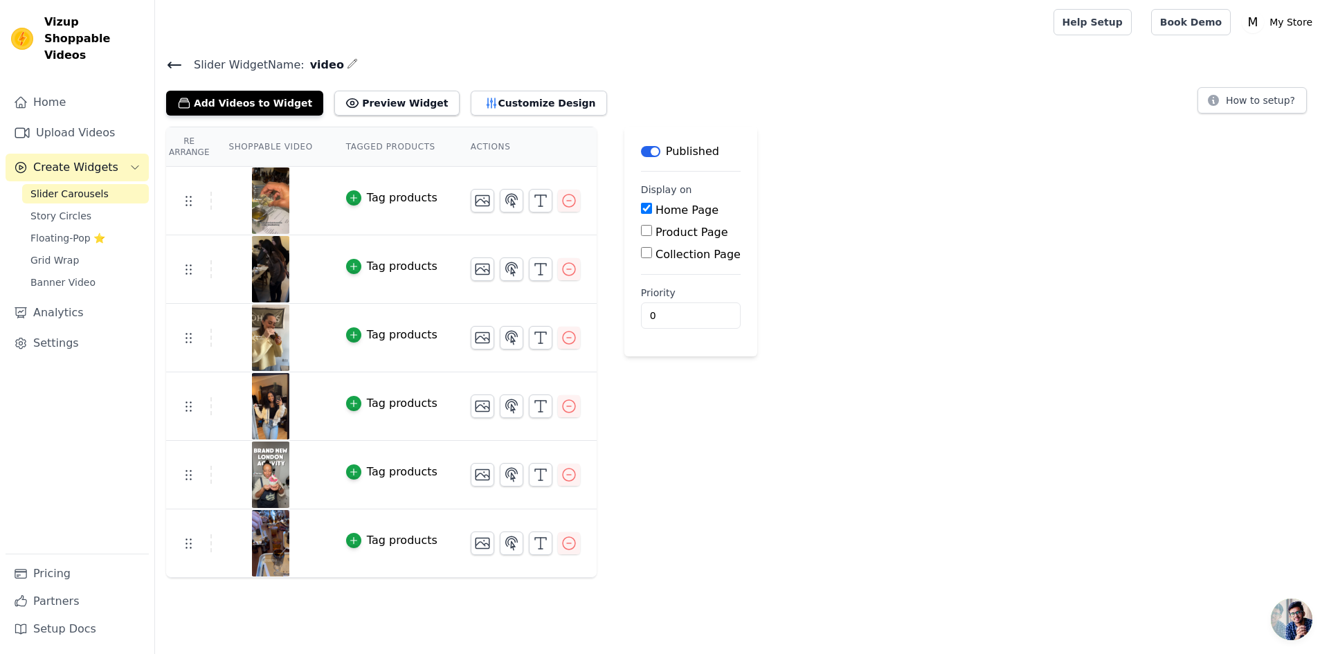
click at [54, 159] on span "Create Widgets" at bounding box center [75, 167] width 85 height 17
click at [71, 119] on link "Upload Videos" at bounding box center [77, 133] width 143 height 28
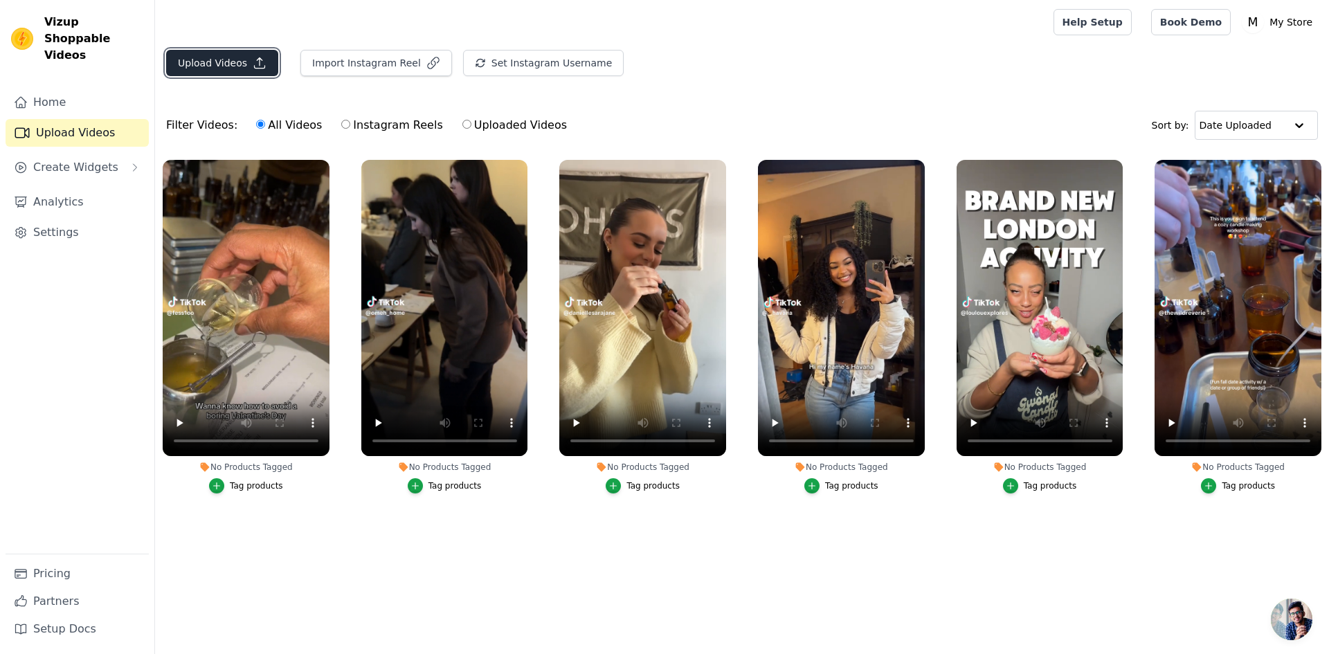
click at [208, 57] on button "Upload Videos" at bounding box center [222, 63] width 112 height 26
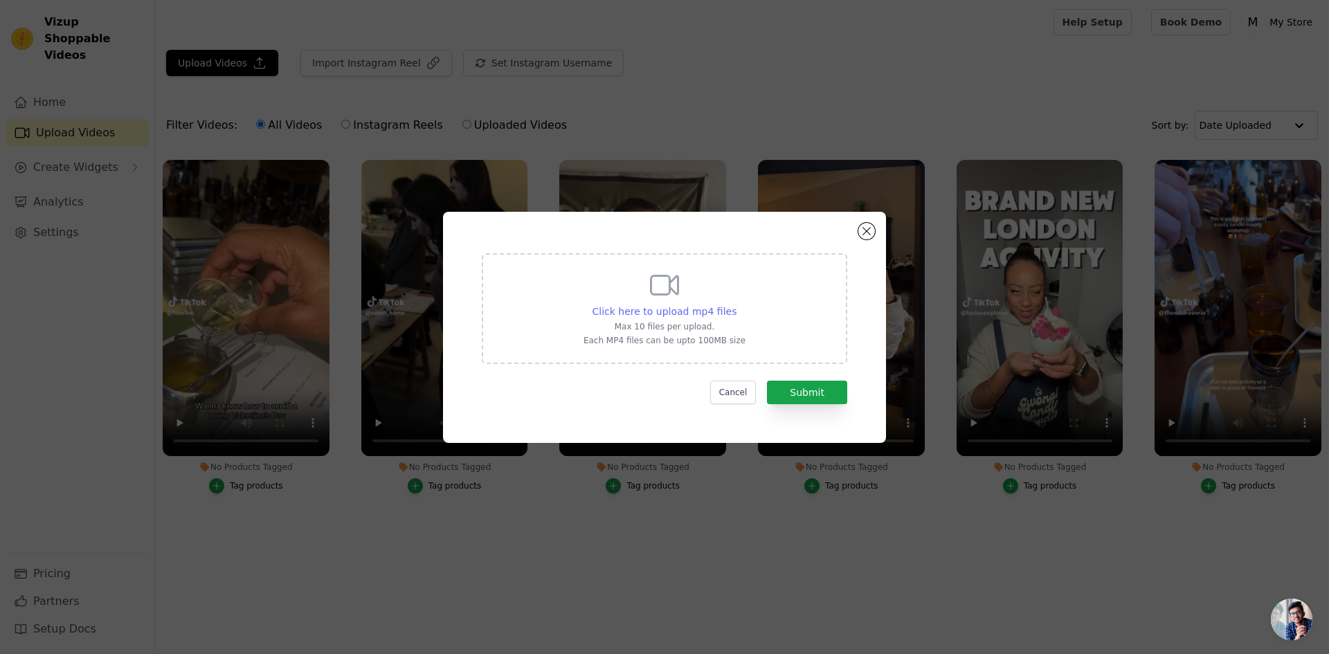
click at [634, 306] on span "Click here to upload mp4 files" at bounding box center [665, 311] width 145 height 11
click at [736, 304] on input "Click here to upload mp4 files Max 10 files per upload. Each MP4 files can be u…" at bounding box center [736, 304] width 1 height 1
type input "C:\fakepath\Download (6).mp4"
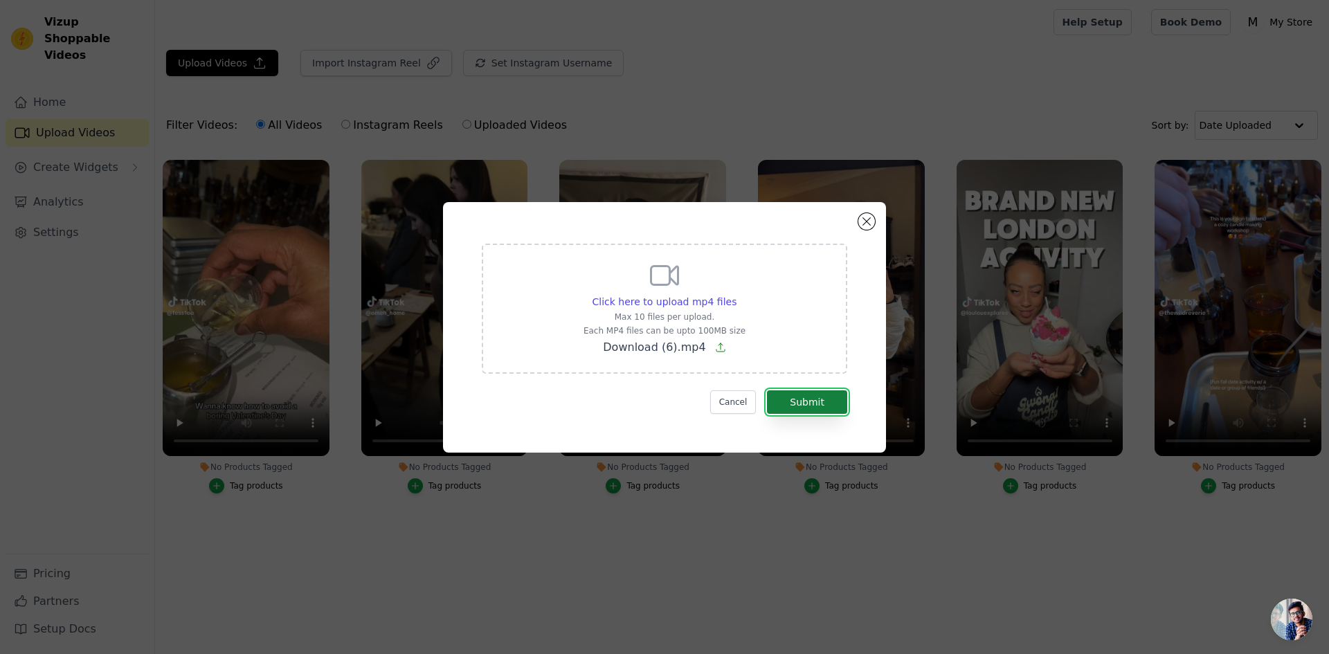
click at [809, 405] on button "Submit" at bounding box center [807, 402] width 80 height 24
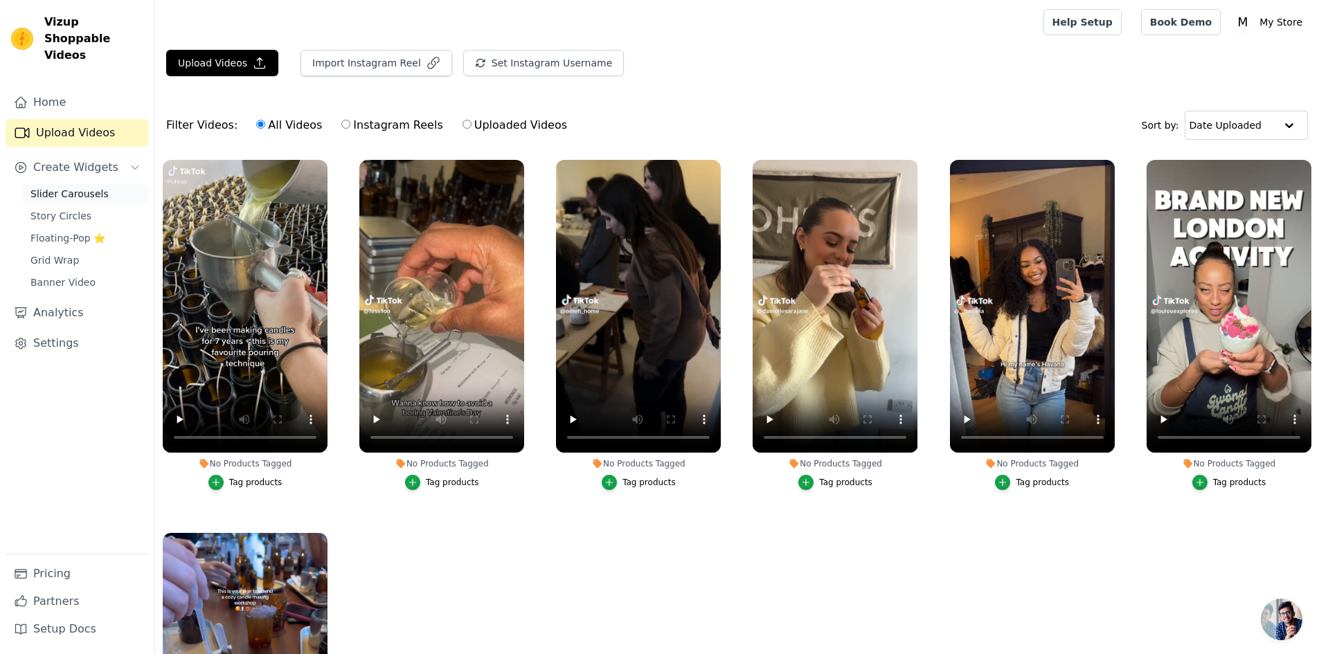
click at [60, 187] on span "Slider Carousels" at bounding box center [69, 194] width 78 height 14
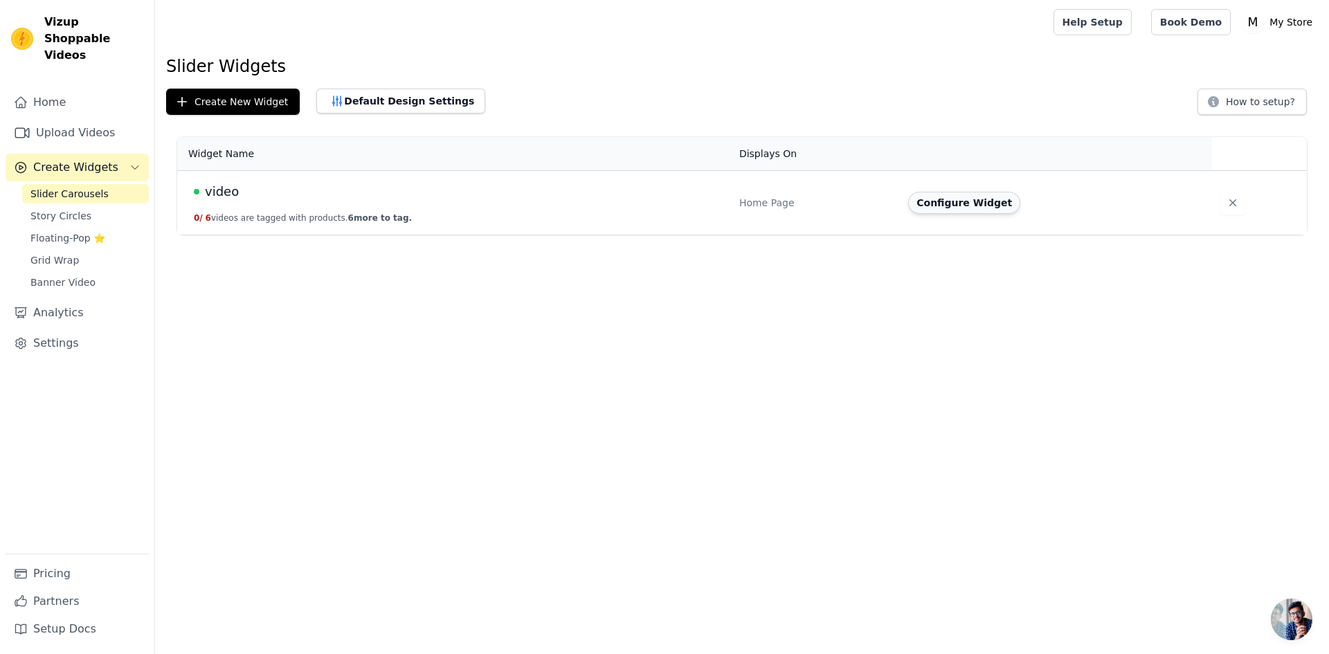
click at [969, 205] on button "Configure Widget" at bounding box center [964, 203] width 112 height 22
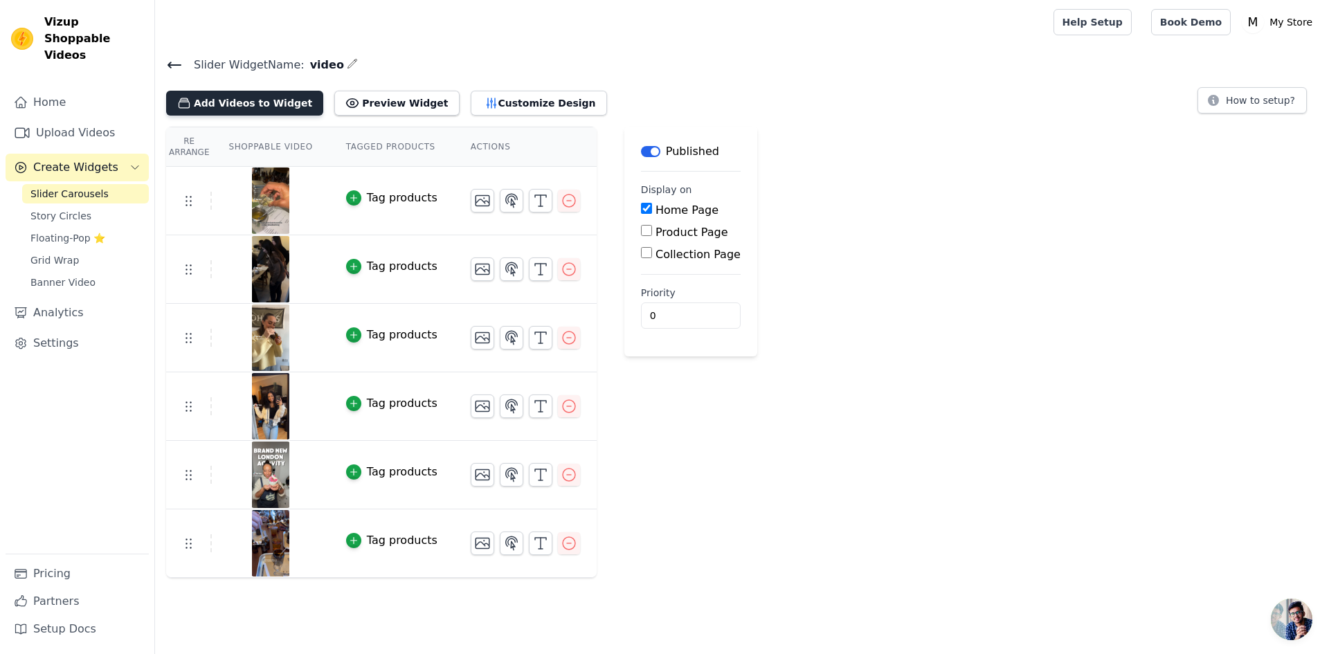
click at [215, 105] on button "Add Videos to Widget" at bounding box center [244, 103] width 157 height 25
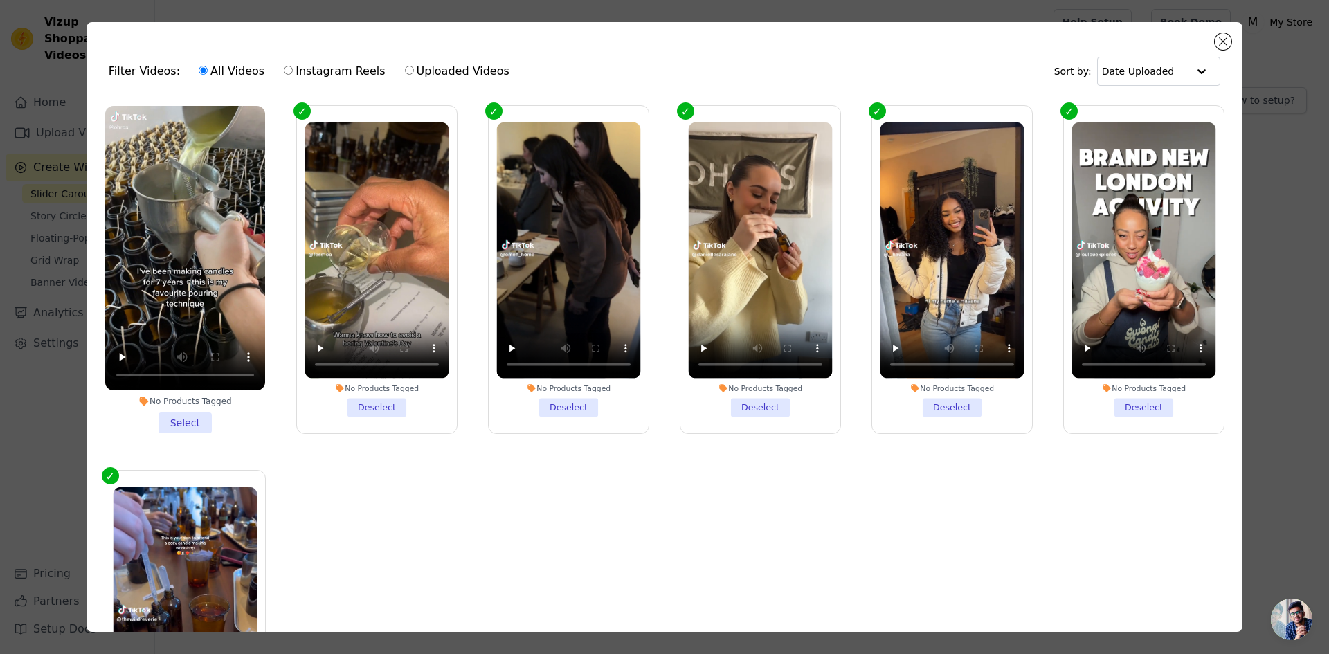
click at [170, 413] on li "No Products Tagged Select" at bounding box center [185, 269] width 160 height 327
click at [0, 0] on input "No Products Tagged Select" at bounding box center [0, 0] width 0 height 0
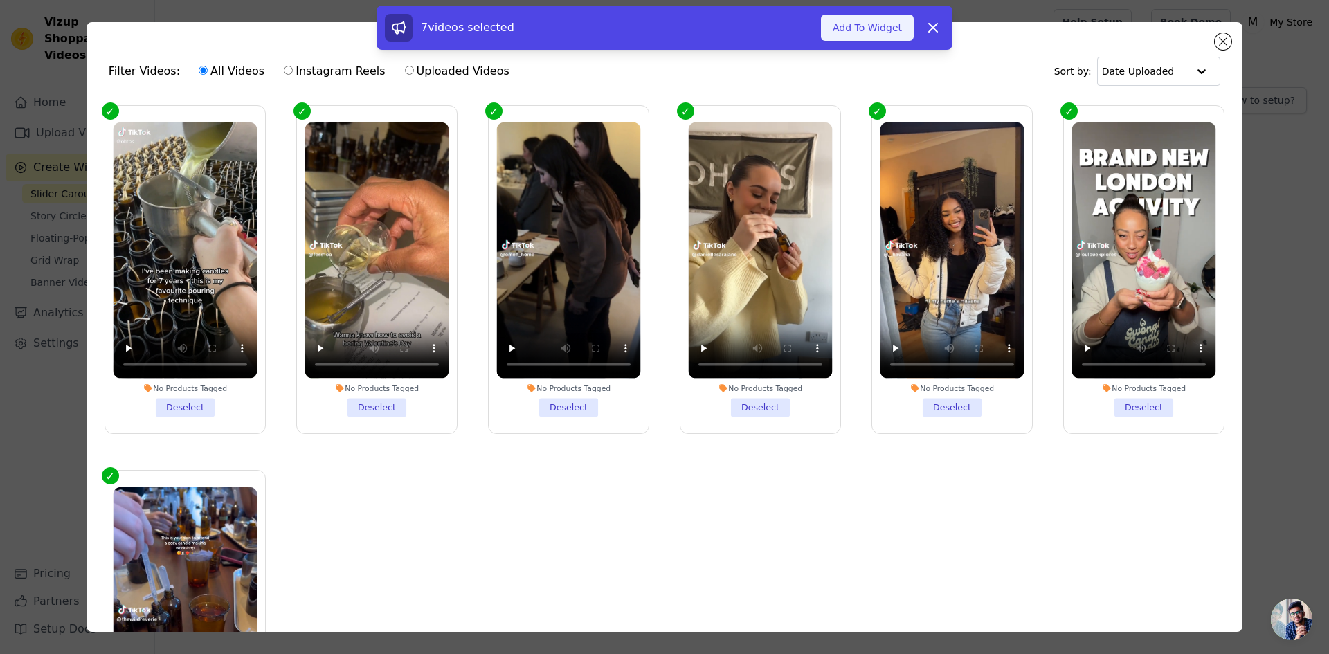
click at [882, 22] on button "Add To Widget" at bounding box center [867, 28] width 93 height 26
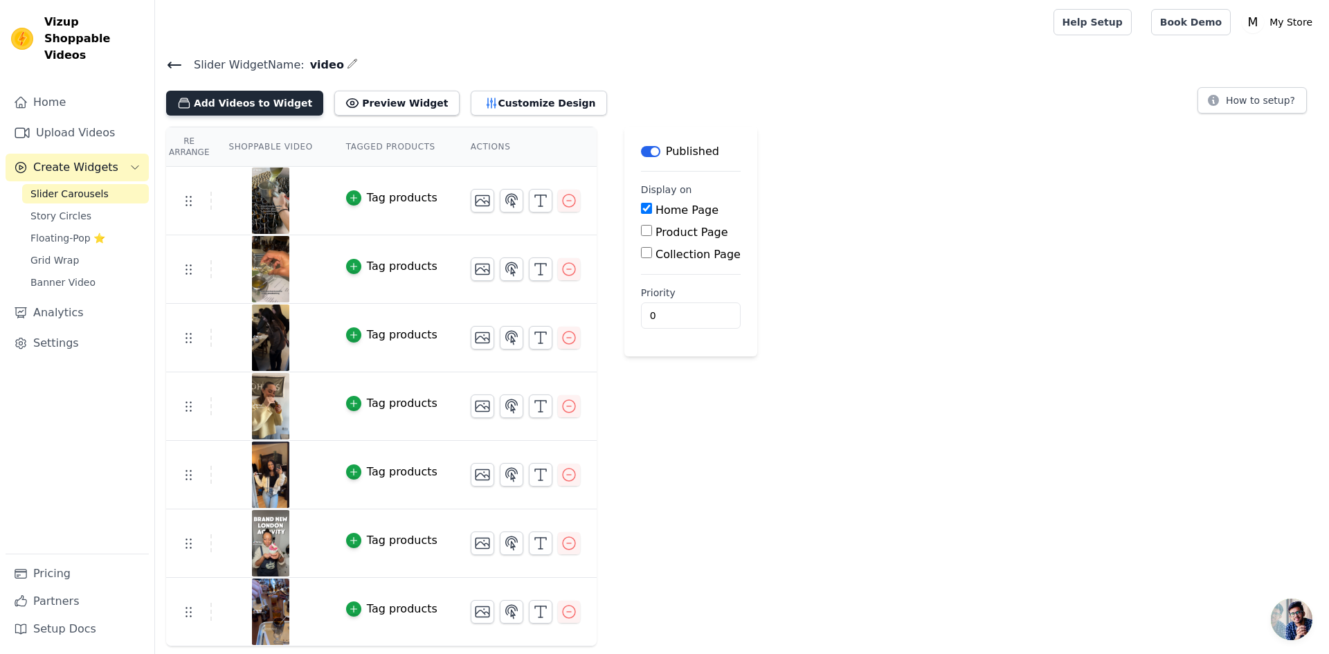
click at [212, 98] on button "Add Videos to Widget" at bounding box center [244, 103] width 157 height 25
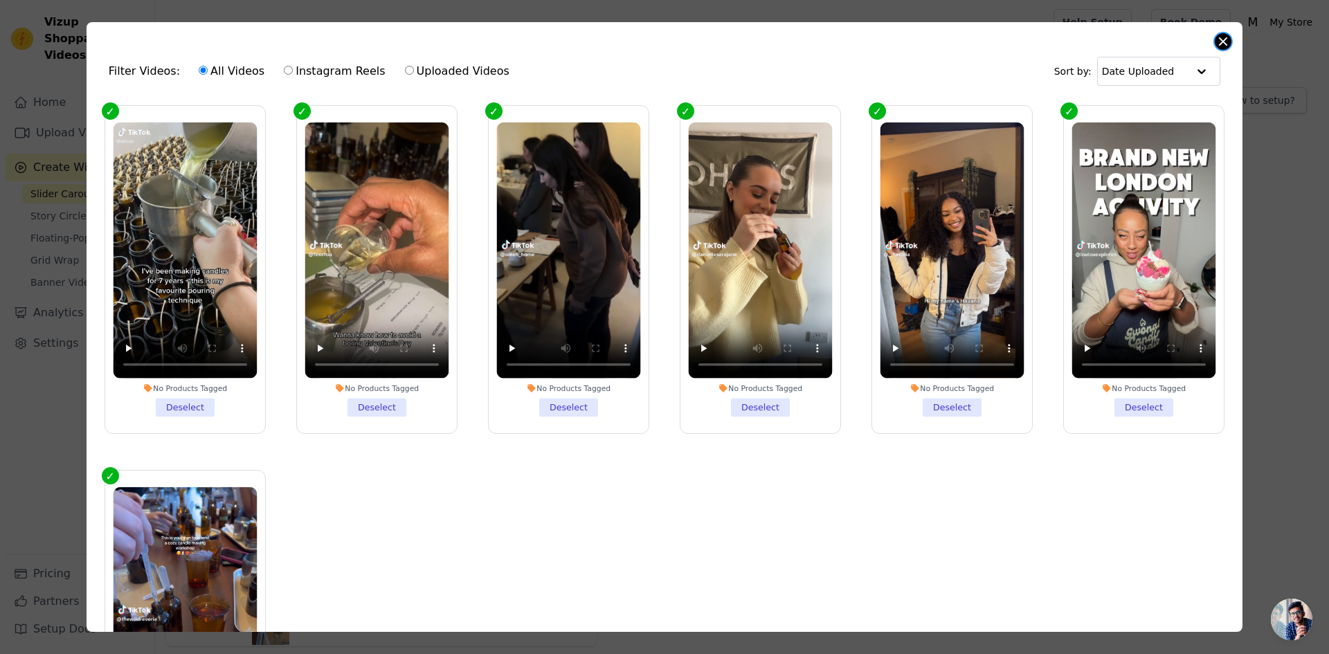
click at [1223, 38] on button "Close modal" at bounding box center [1223, 41] width 17 height 17
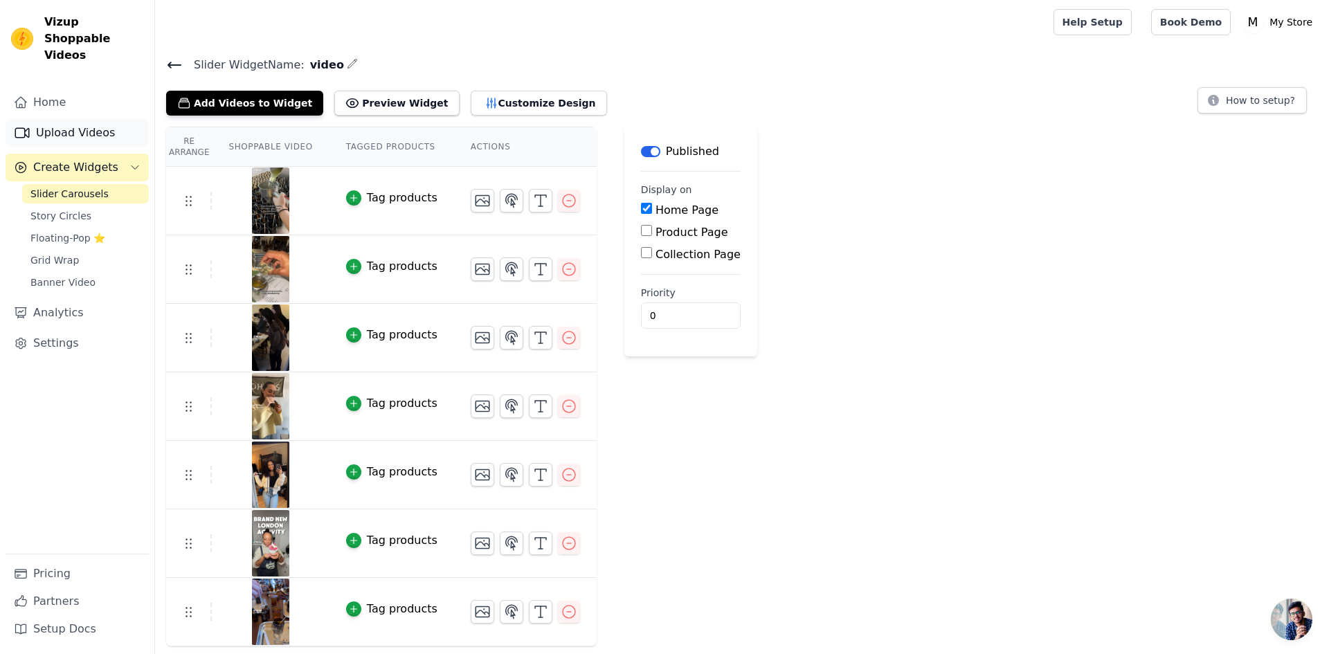
click at [68, 119] on link "Upload Videos" at bounding box center [77, 133] width 143 height 28
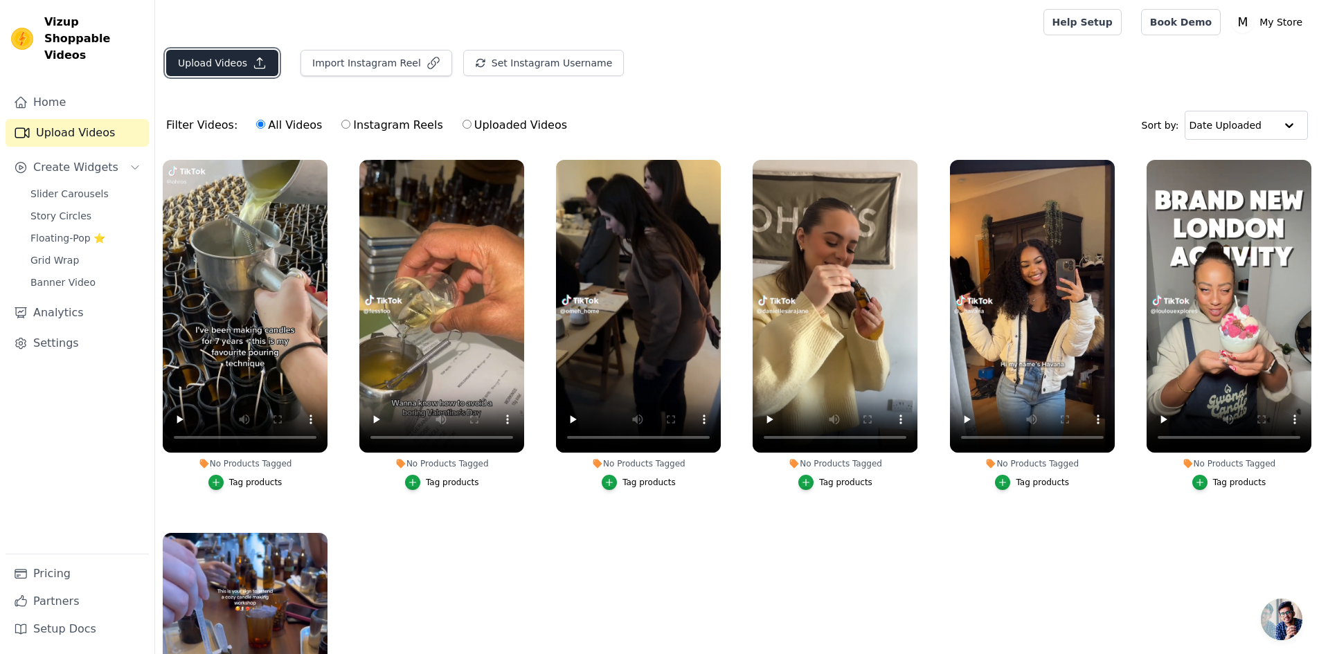
click at [218, 75] on button "Upload Videos" at bounding box center [222, 63] width 112 height 26
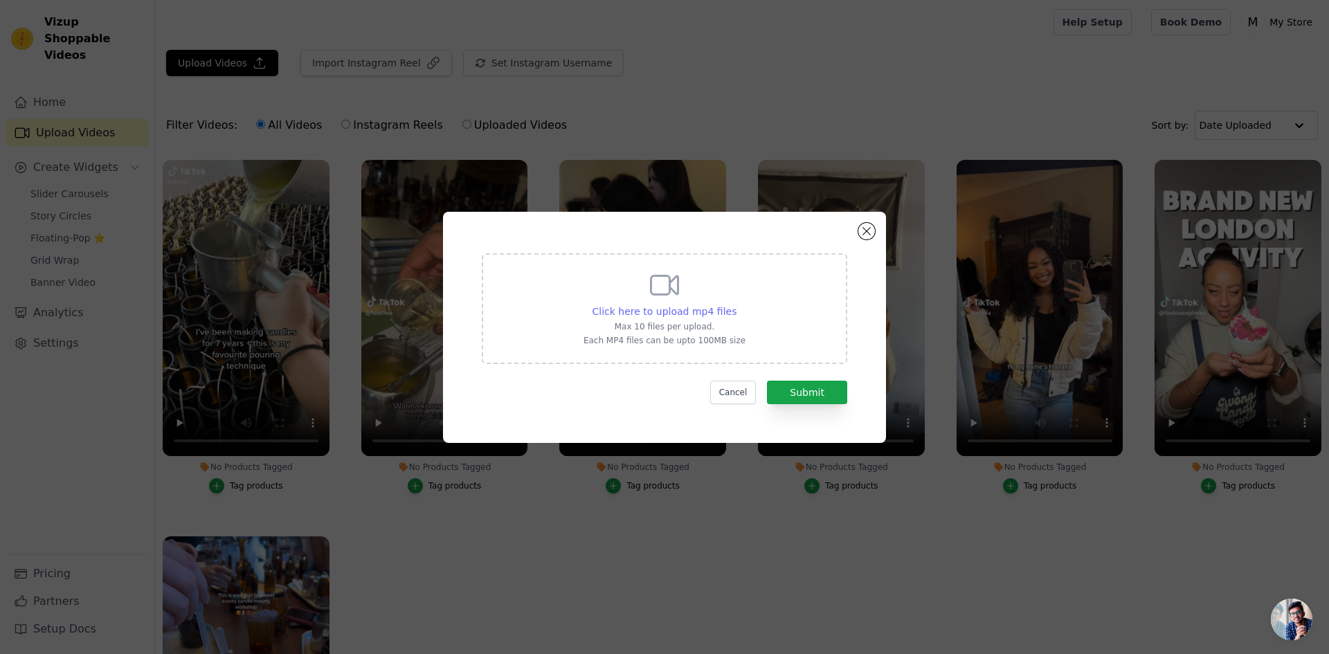
click at [712, 317] on span "Click here to upload mp4 files" at bounding box center [665, 311] width 145 height 11
click at [736, 305] on input "Click here to upload mp4 files Max 10 files per upload. Each MP4 files can be u…" at bounding box center [736, 304] width 1 height 1
type input "C:\fakepath\Download (4).mp4"
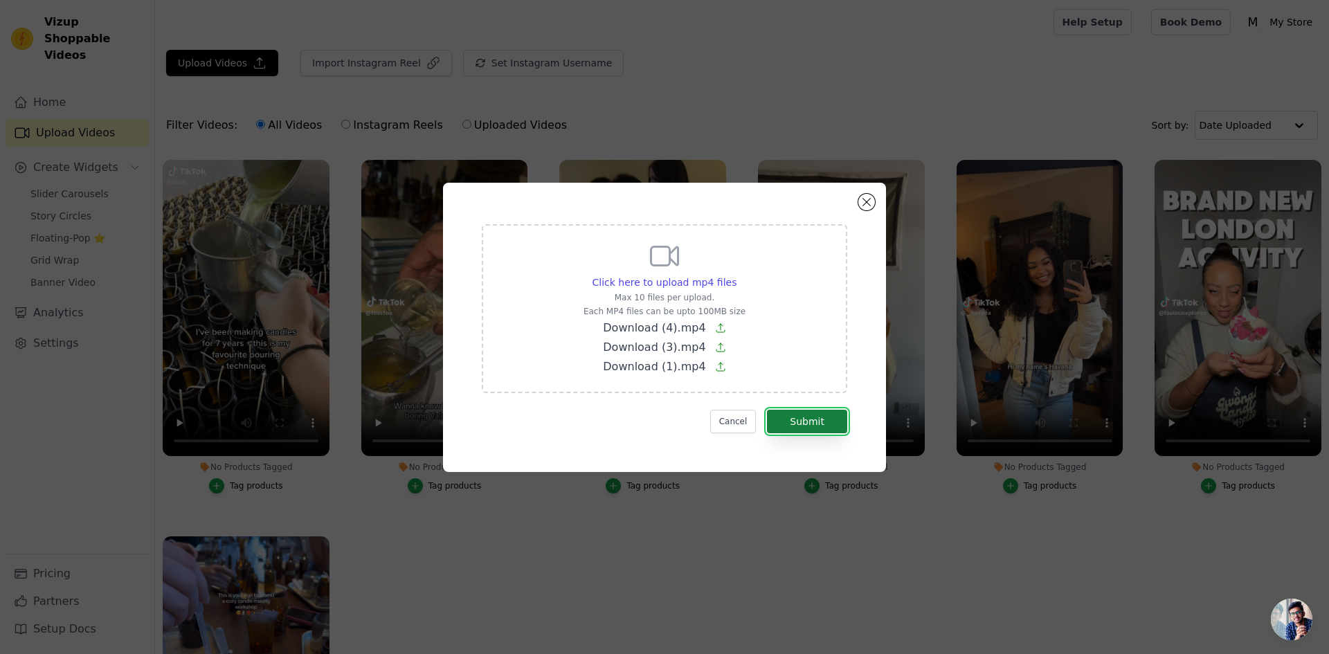
click at [814, 424] on button "Submit" at bounding box center [807, 422] width 80 height 24
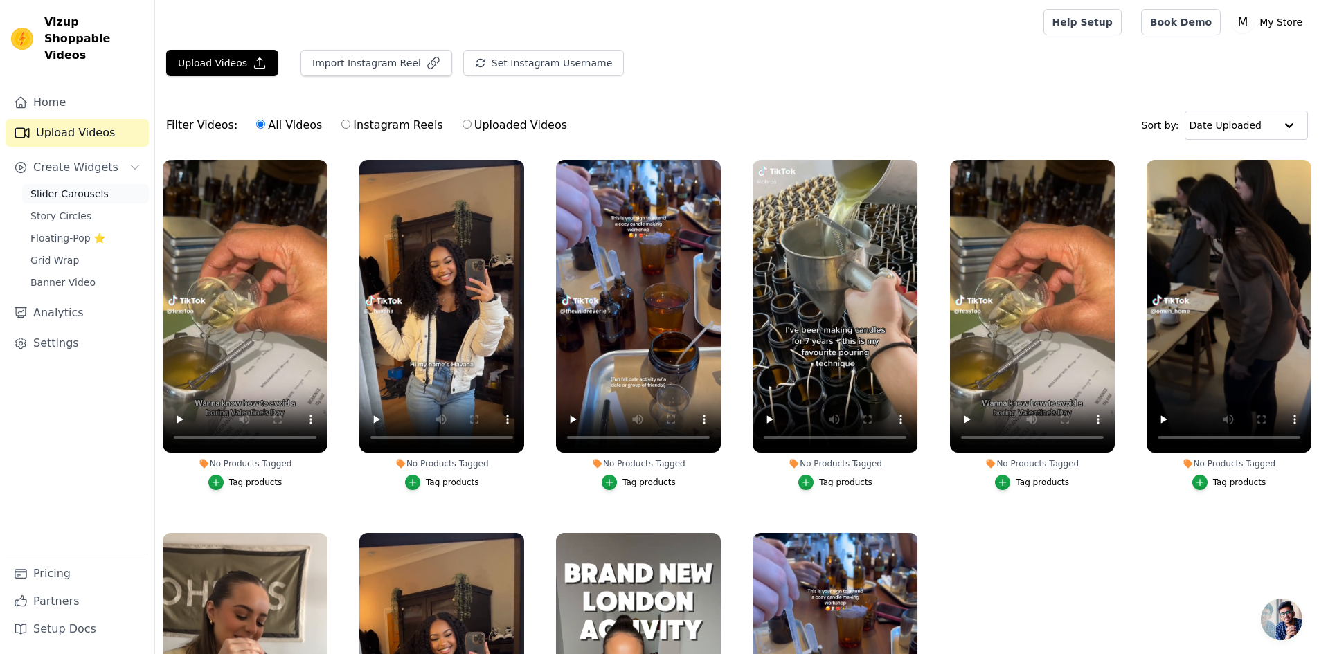
click at [62, 187] on span "Slider Carousels" at bounding box center [69, 194] width 78 height 14
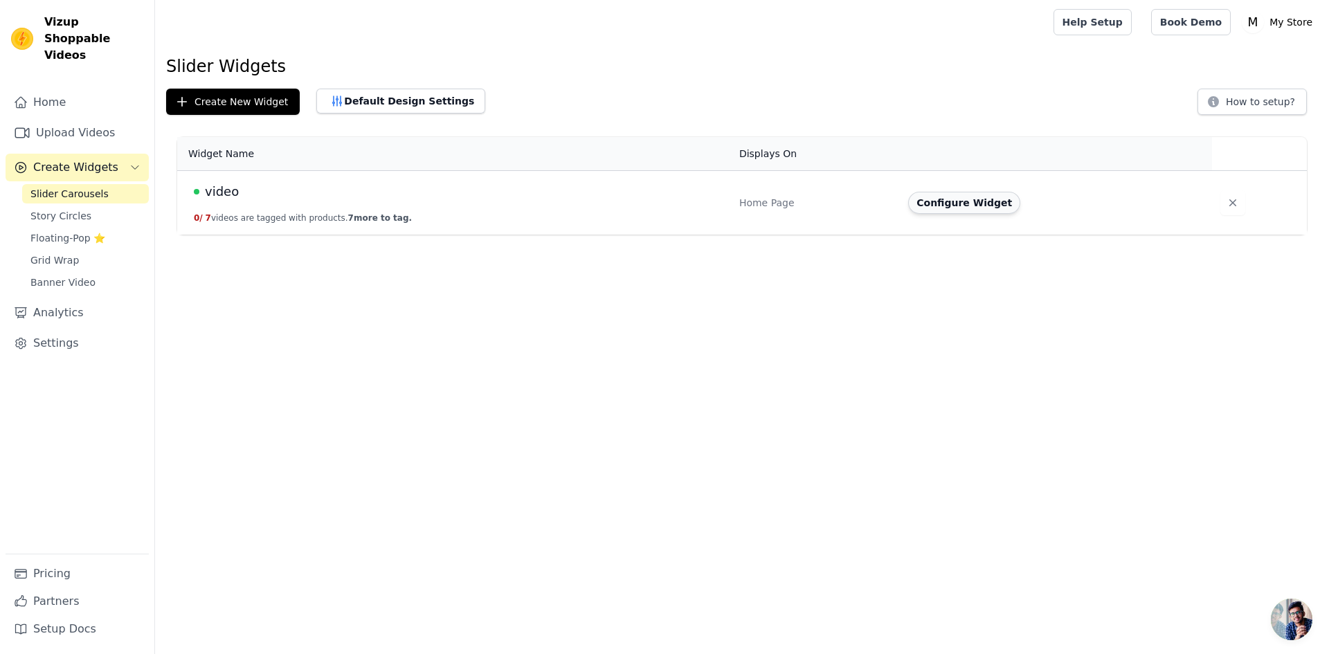
click at [958, 208] on button "Configure Widget" at bounding box center [964, 203] width 112 height 22
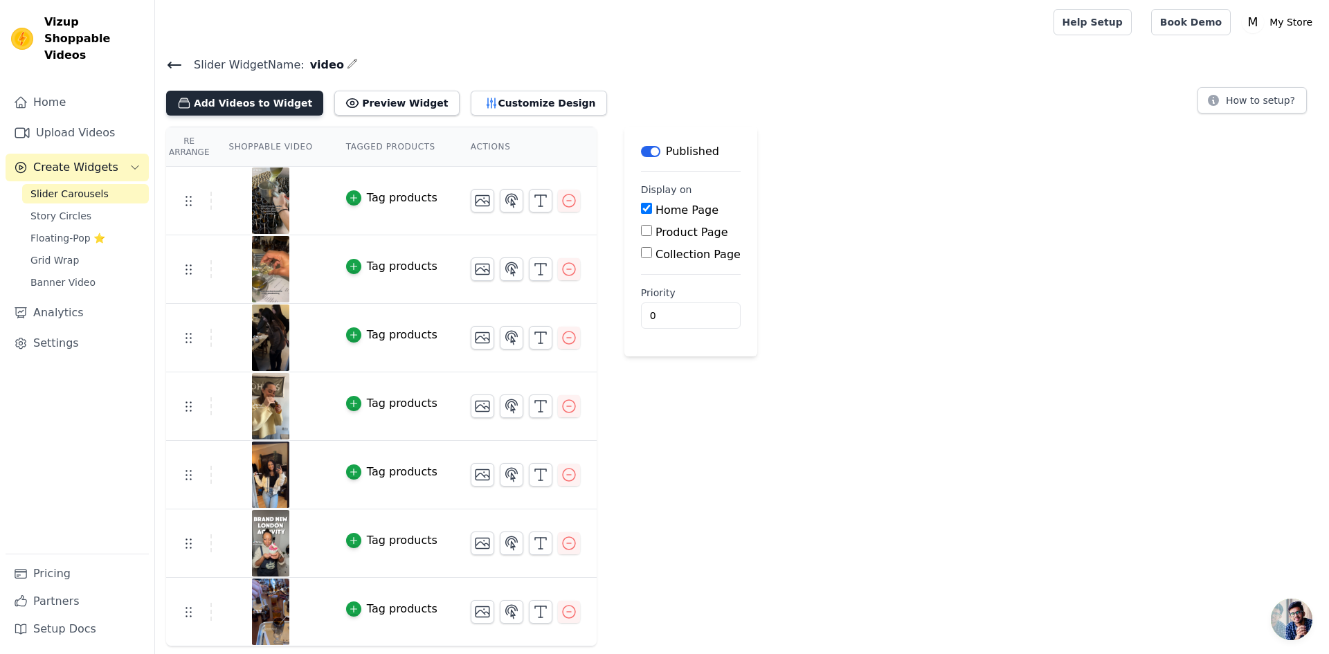
click at [236, 106] on button "Add Videos to Widget" at bounding box center [244, 103] width 157 height 25
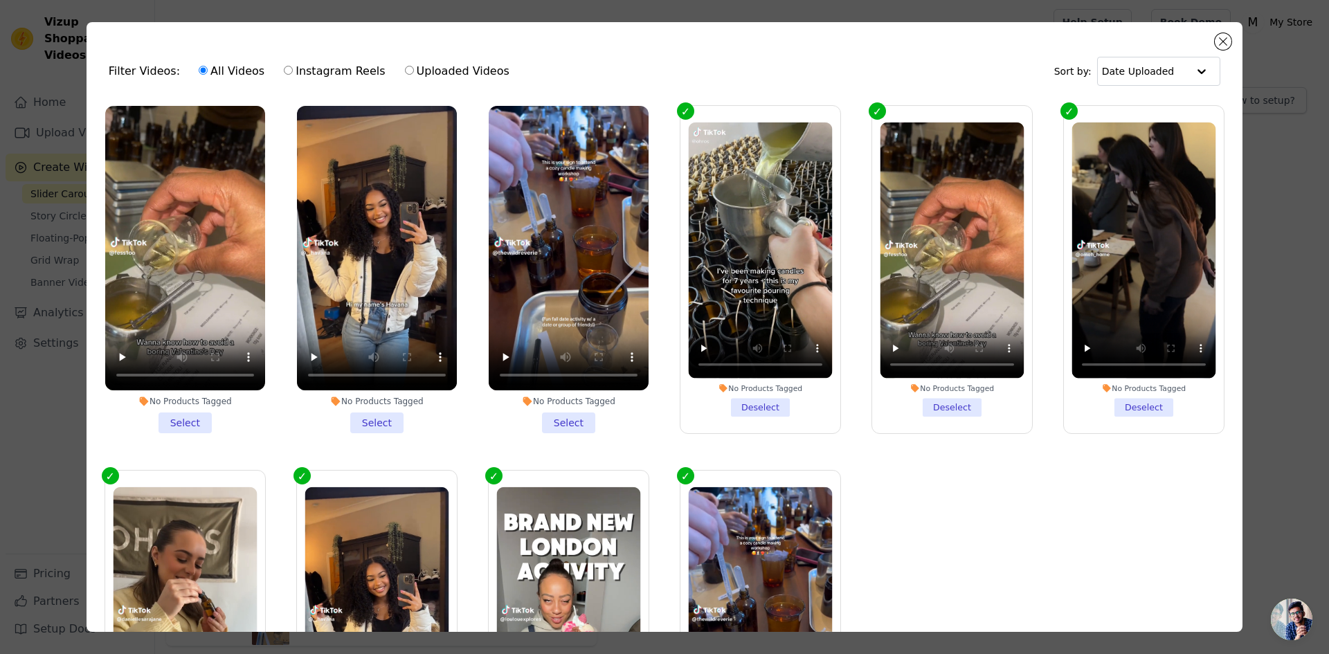
click at [557, 411] on li "No Products Tagged Select" at bounding box center [569, 269] width 160 height 327
click at [0, 0] on input "No Products Tagged Select" at bounding box center [0, 0] width 0 height 0
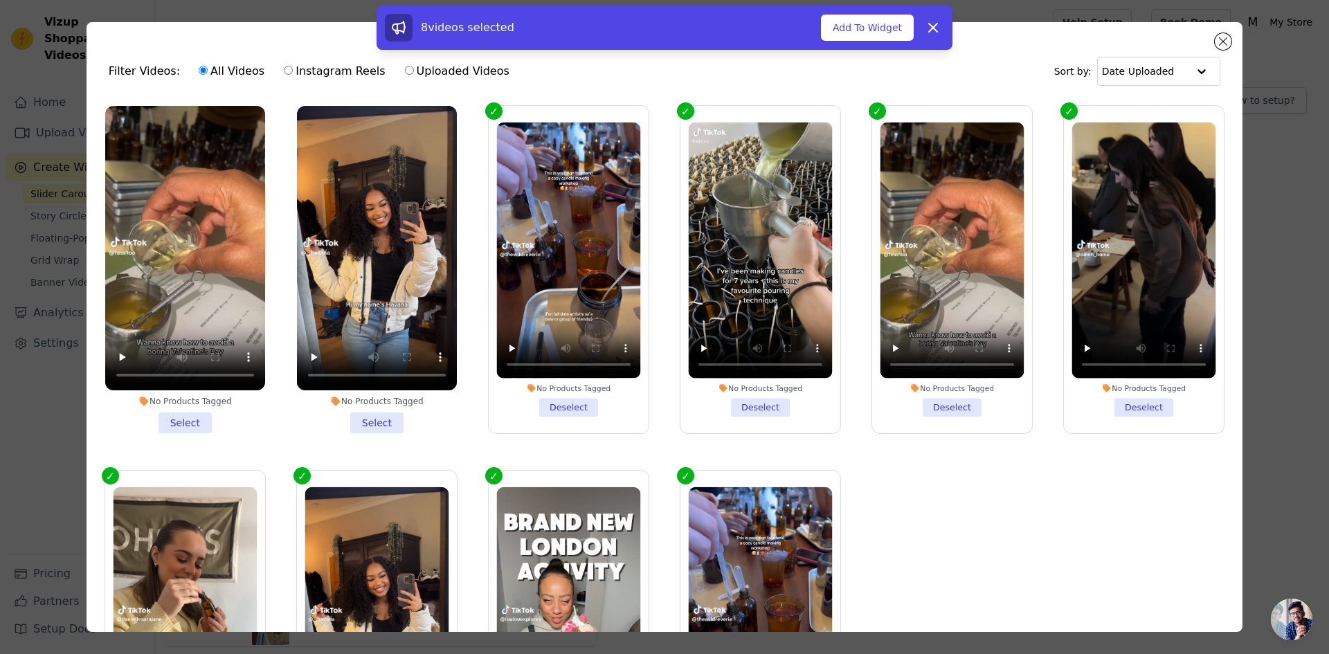
click at [377, 423] on li "No Products Tagged Select" at bounding box center [377, 269] width 160 height 327
click at [0, 0] on input "No Products Tagged Select" at bounding box center [0, 0] width 0 height 0
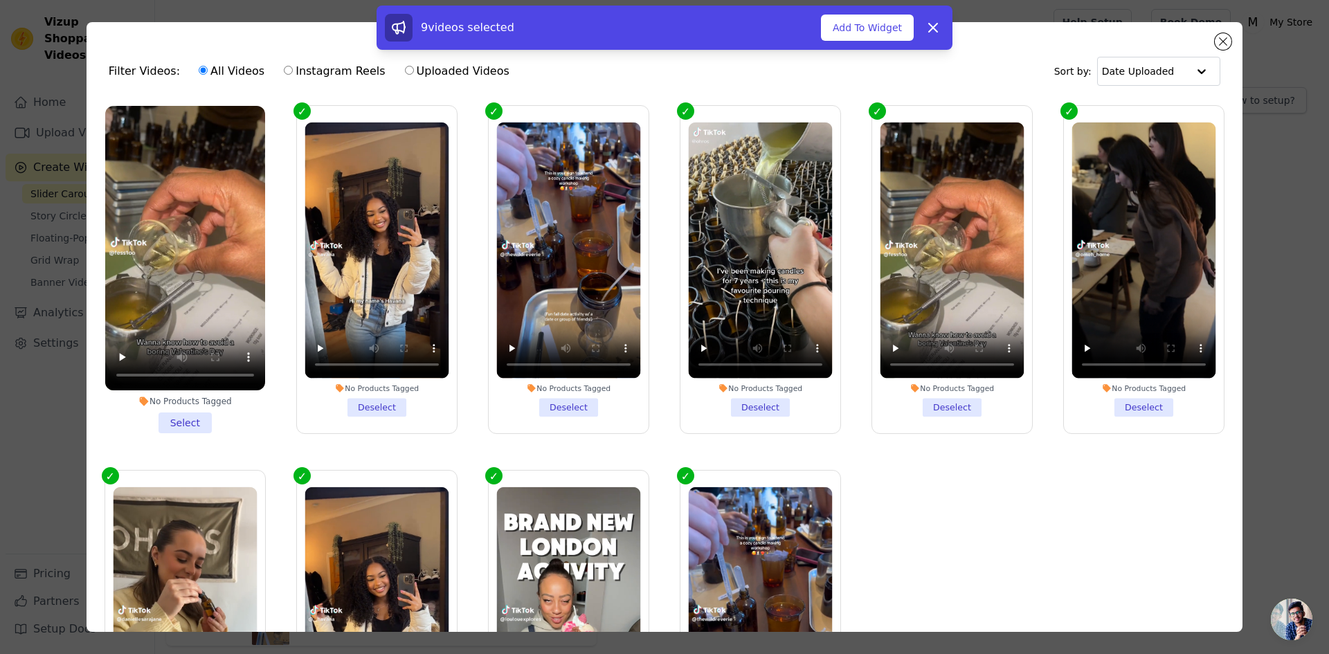
click at [192, 416] on li "No Products Tagged Select" at bounding box center [185, 269] width 160 height 327
click at [0, 0] on input "No Products Tagged Select" at bounding box center [0, 0] width 0 height 0
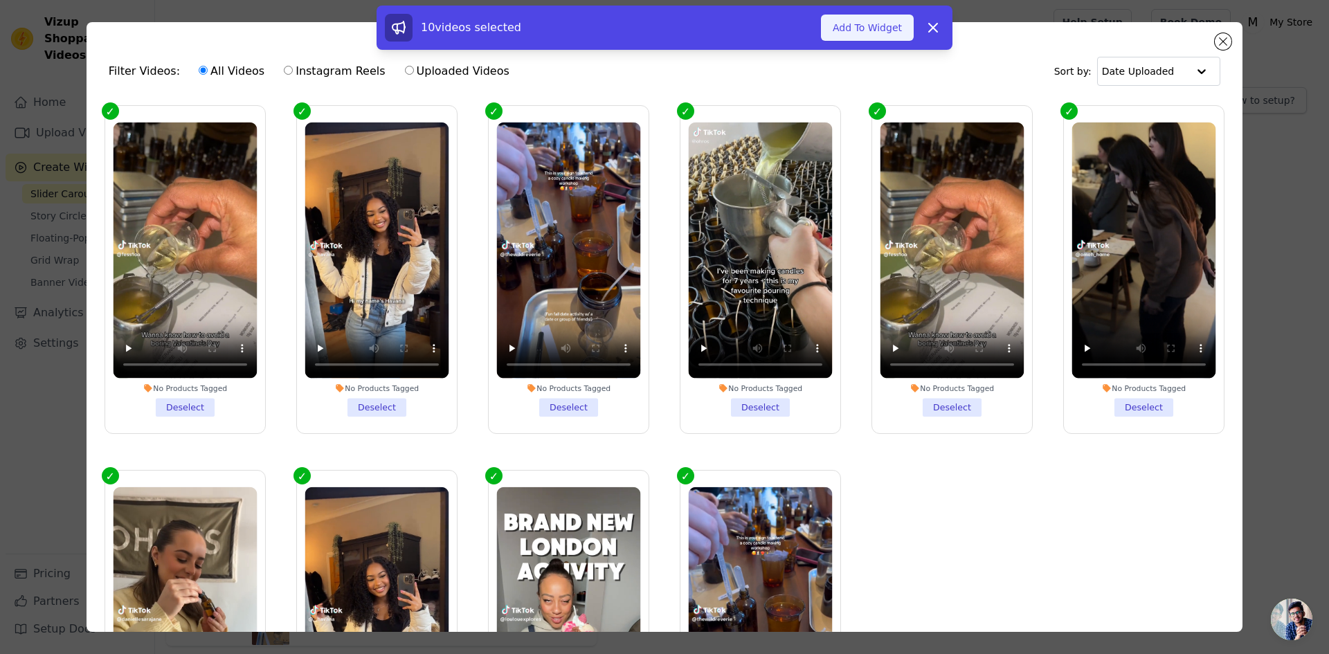
click at [870, 29] on button "Add To Widget" at bounding box center [867, 28] width 93 height 26
